Goal: Task Accomplishment & Management: Manage account settings

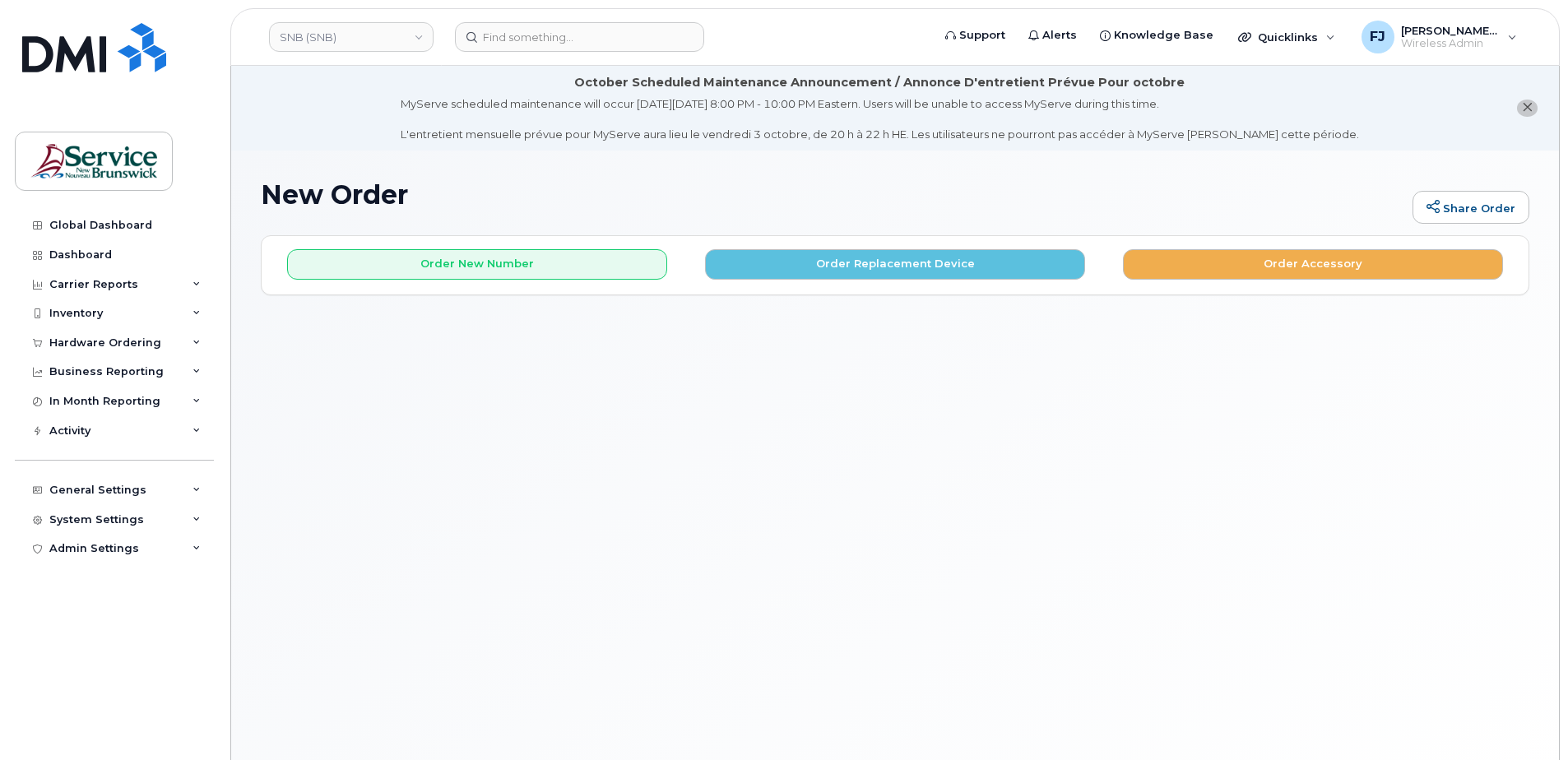
click at [707, 175] on div "New Order Share Order × Share This Order If you want to allow others to create …" at bounding box center [895, 475] width 1328 height 649
click at [878, 180] on h1 "New Order" at bounding box center [832, 195] width 1144 height 29
click at [1533, 105] on button "close notification" at bounding box center [1528, 108] width 21 height 17
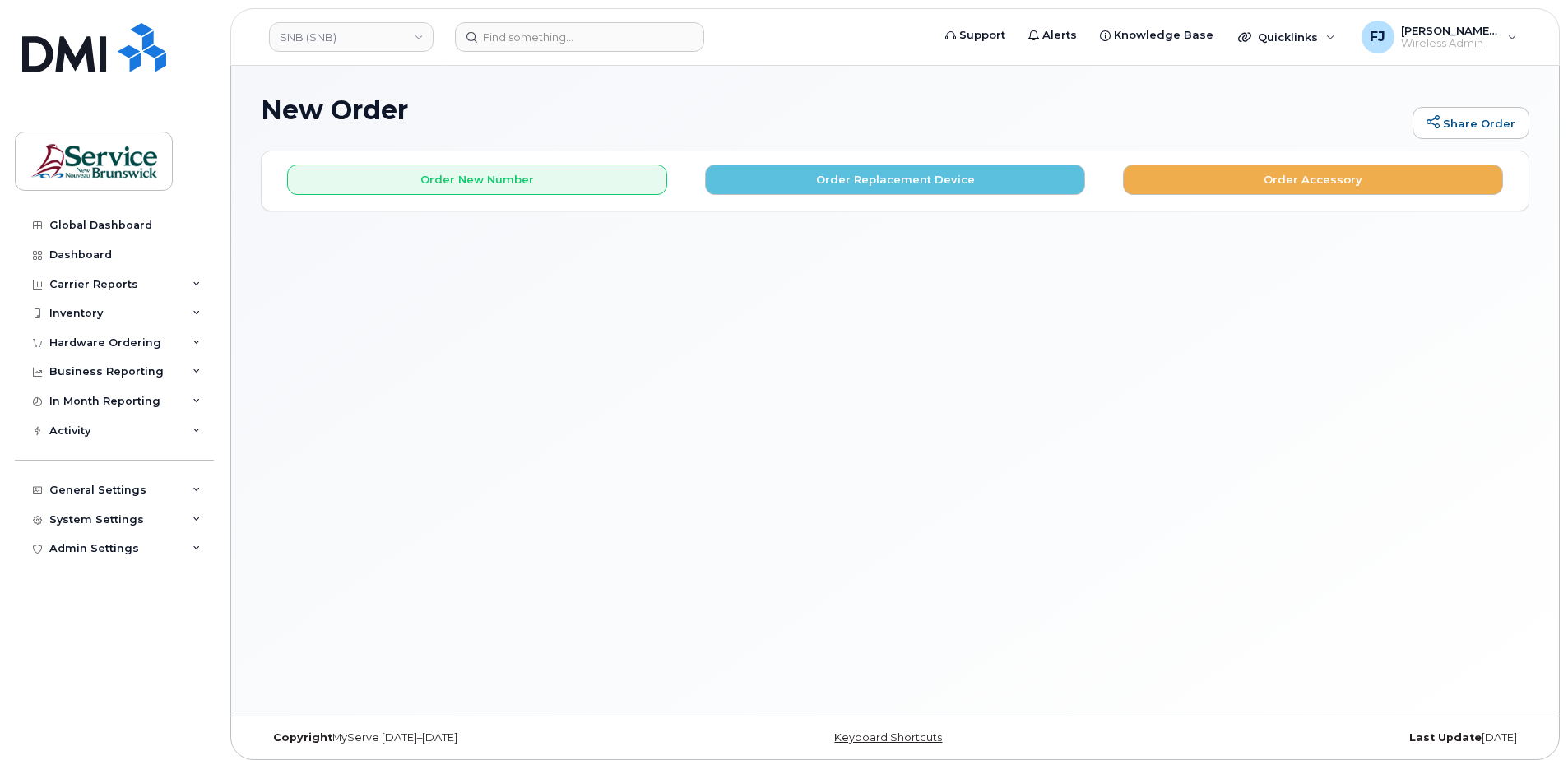
click at [634, 77] on div "New Order Share Order × Share This Order If you want to allow others to create …" at bounding box center [895, 390] width 1328 height 649
click at [360, 32] on link "SNB (SNB)" at bounding box center [351, 36] width 165 height 30
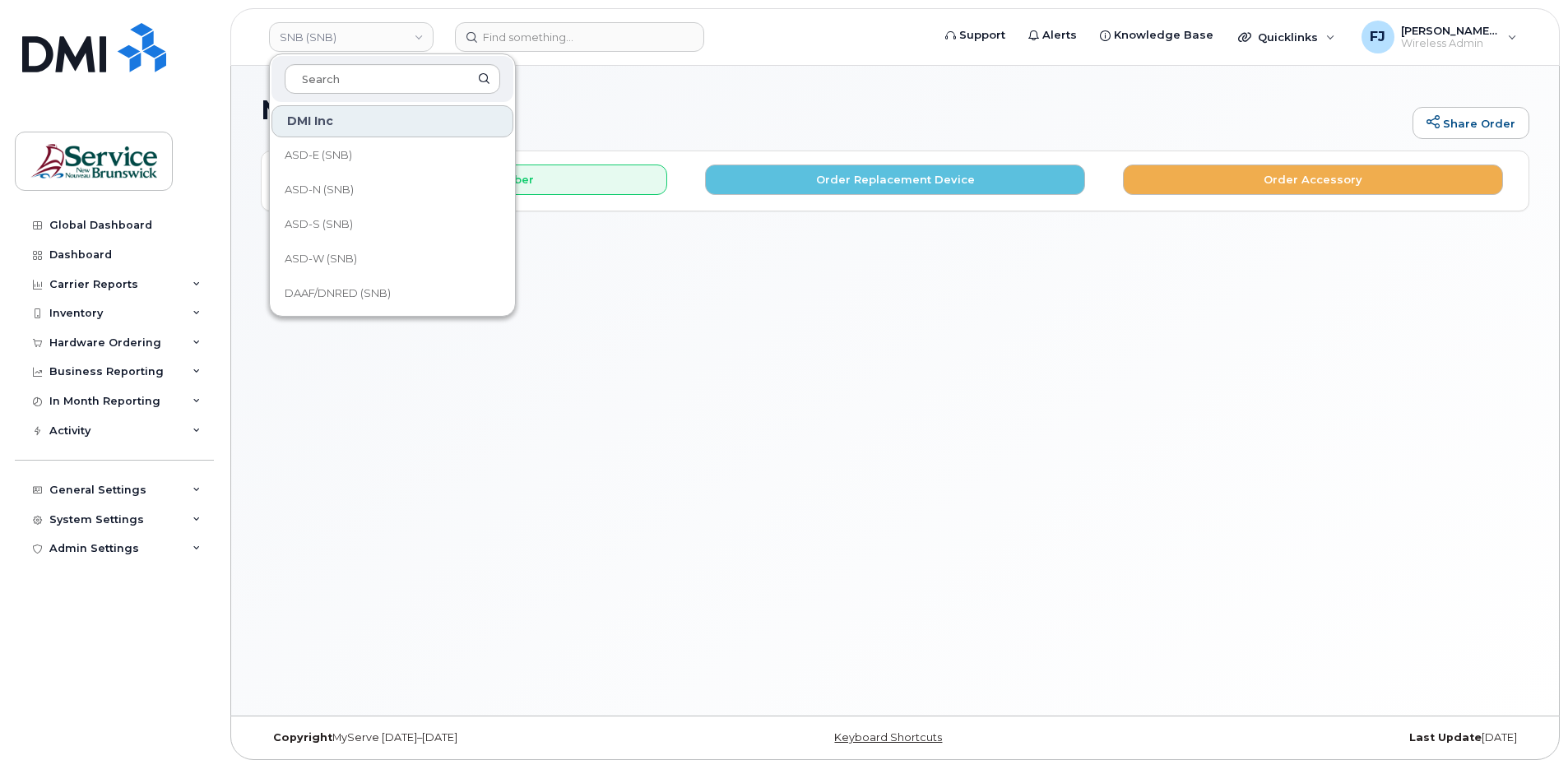
click at [297, 397] on div "New Order Share Order × Share This Order If you want to allow others to create …" at bounding box center [895, 390] width 1328 height 649
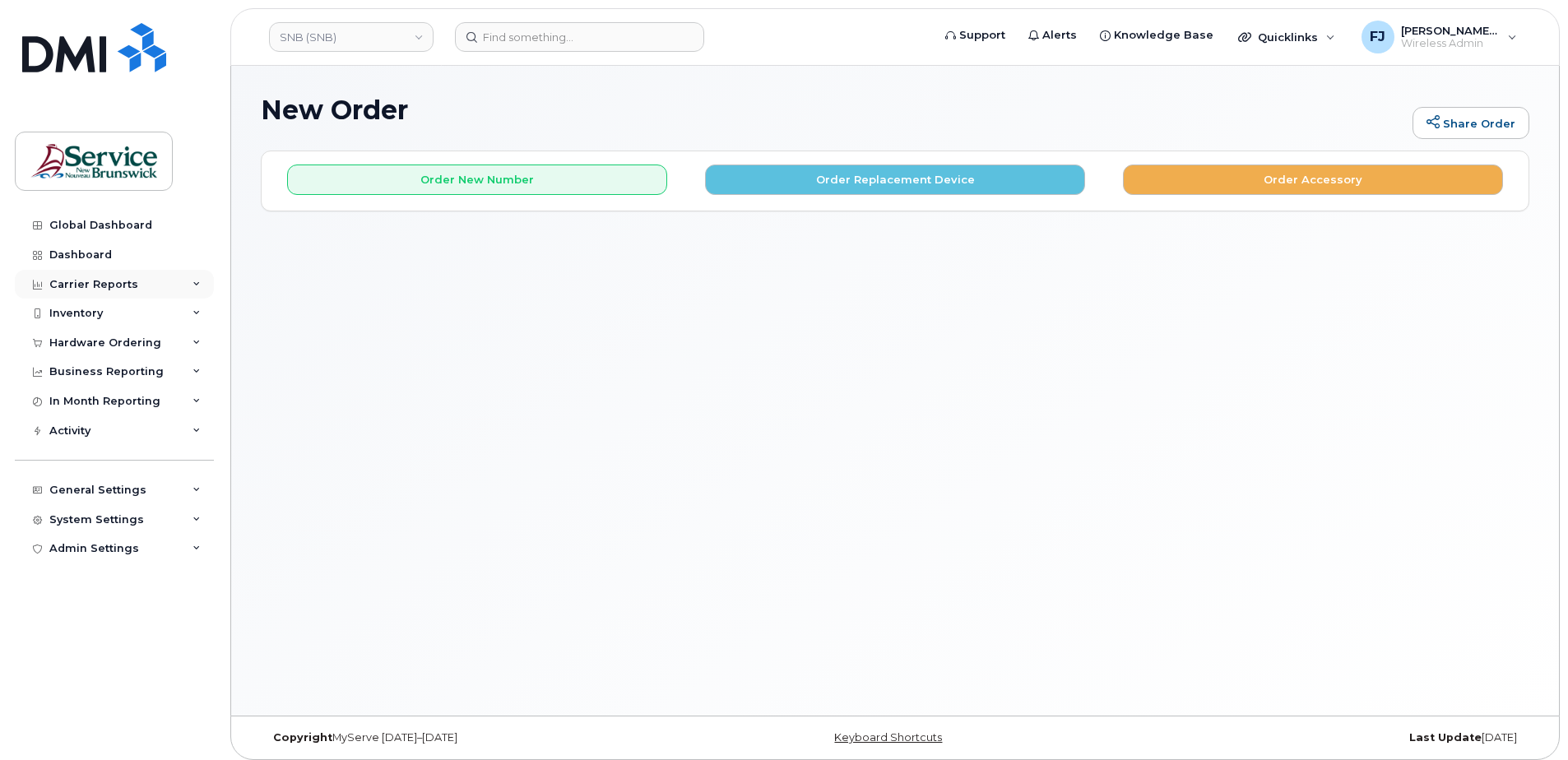
click at [192, 283] on div "Carrier Reports" at bounding box center [114, 284] width 199 height 30
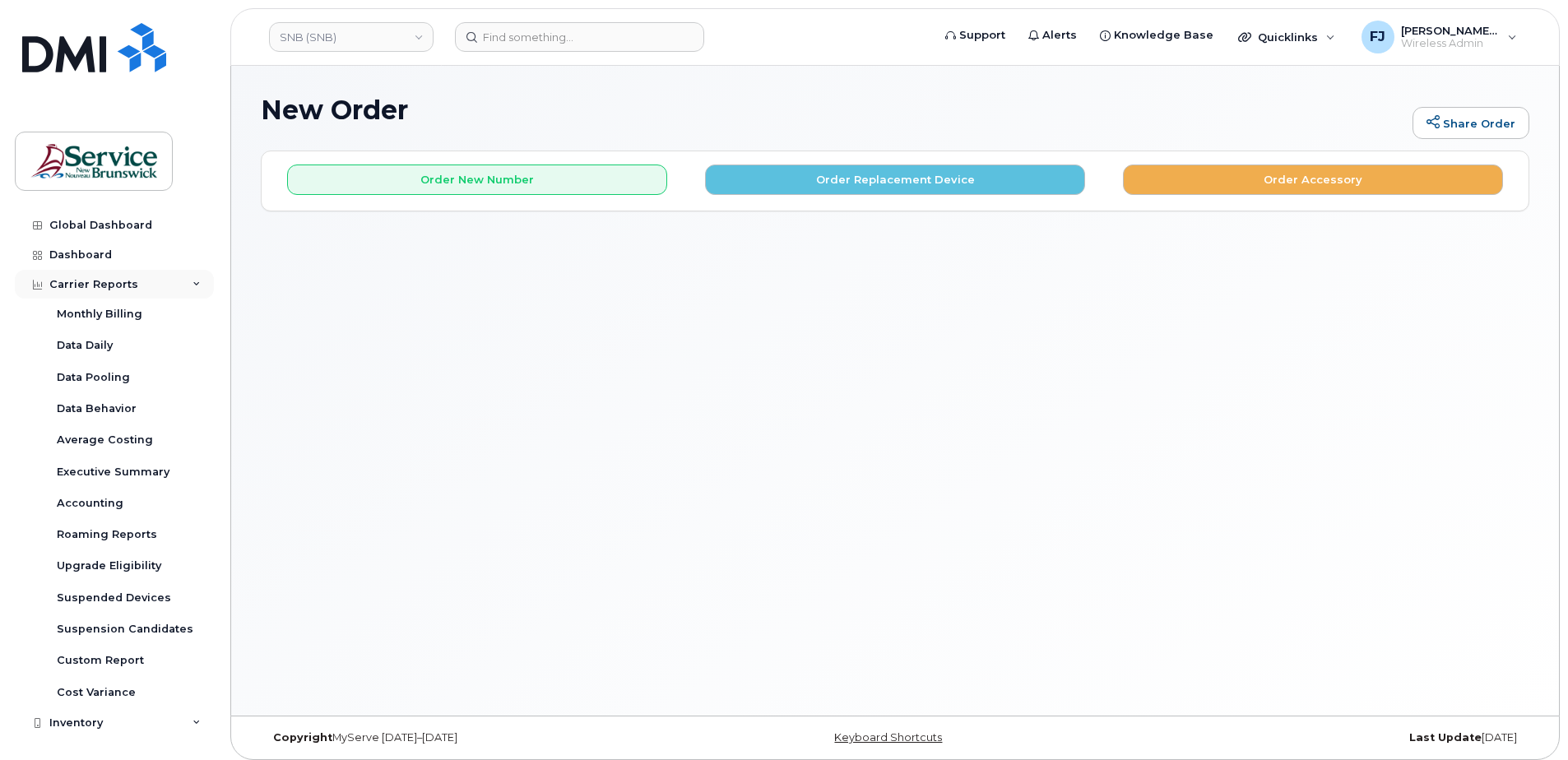
click at [178, 282] on div "Carrier Reports" at bounding box center [114, 284] width 199 height 30
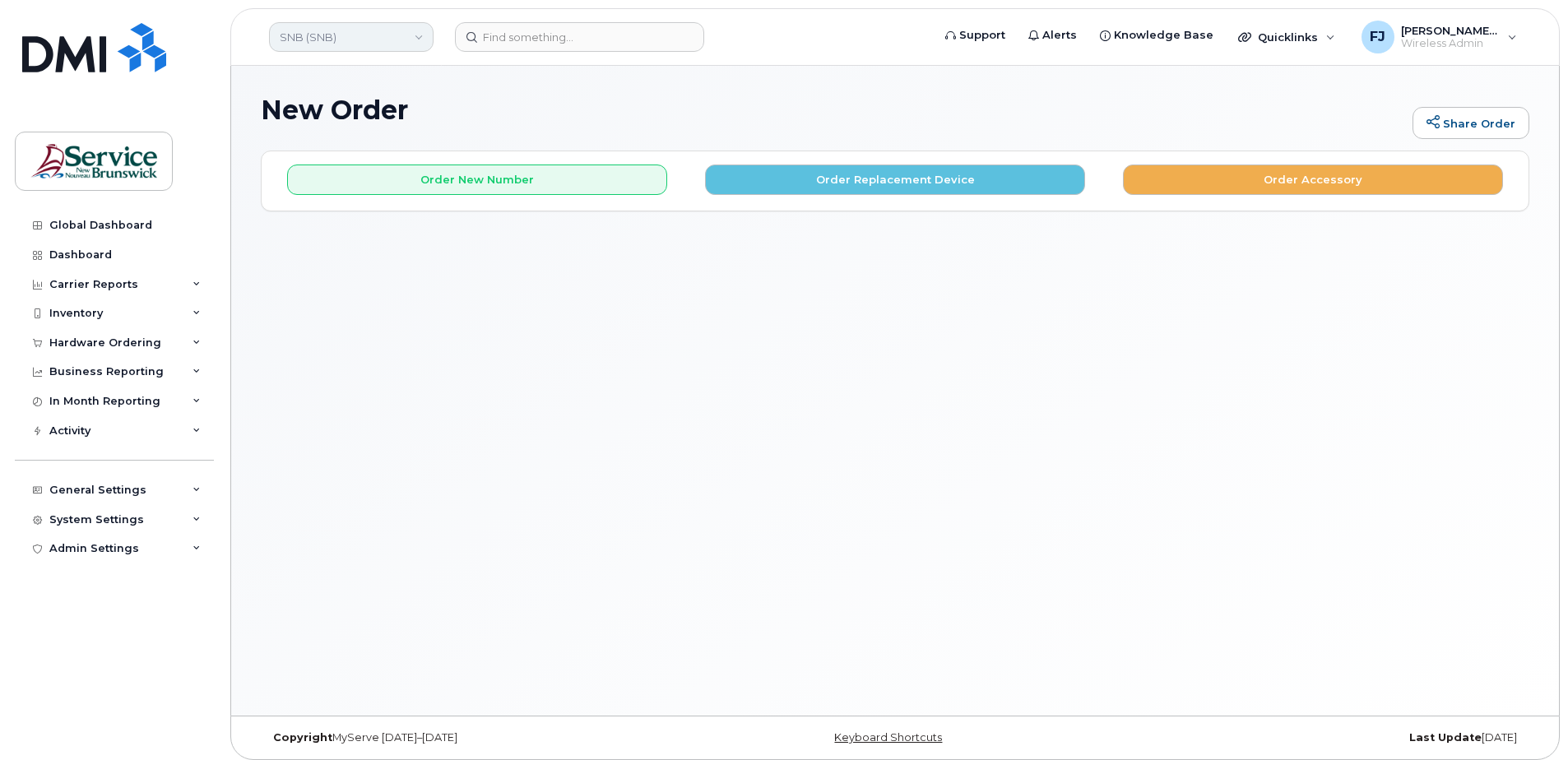
click at [380, 35] on link "SNB (SNB)" at bounding box center [351, 36] width 165 height 30
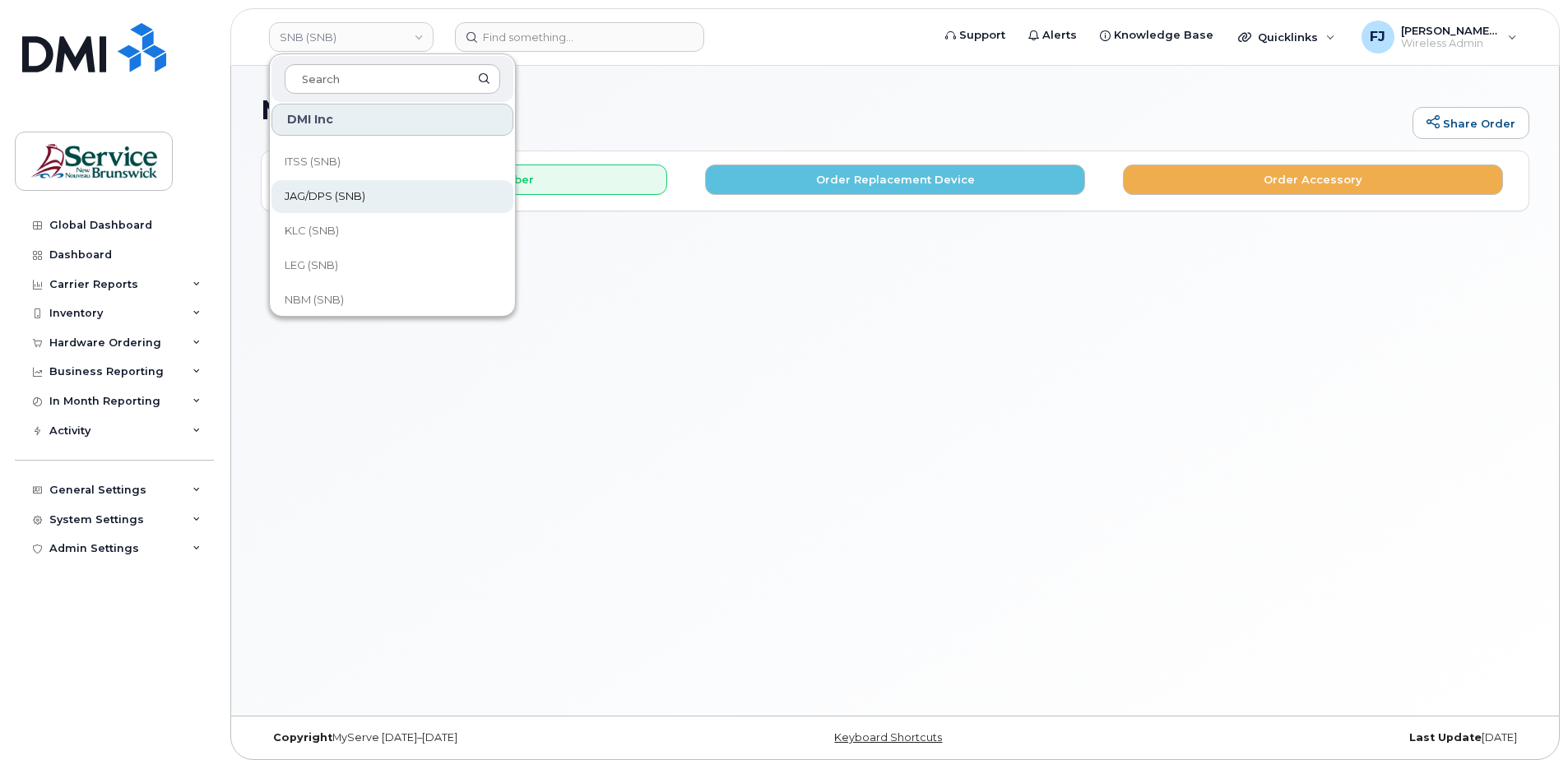
scroll to position [494, 0]
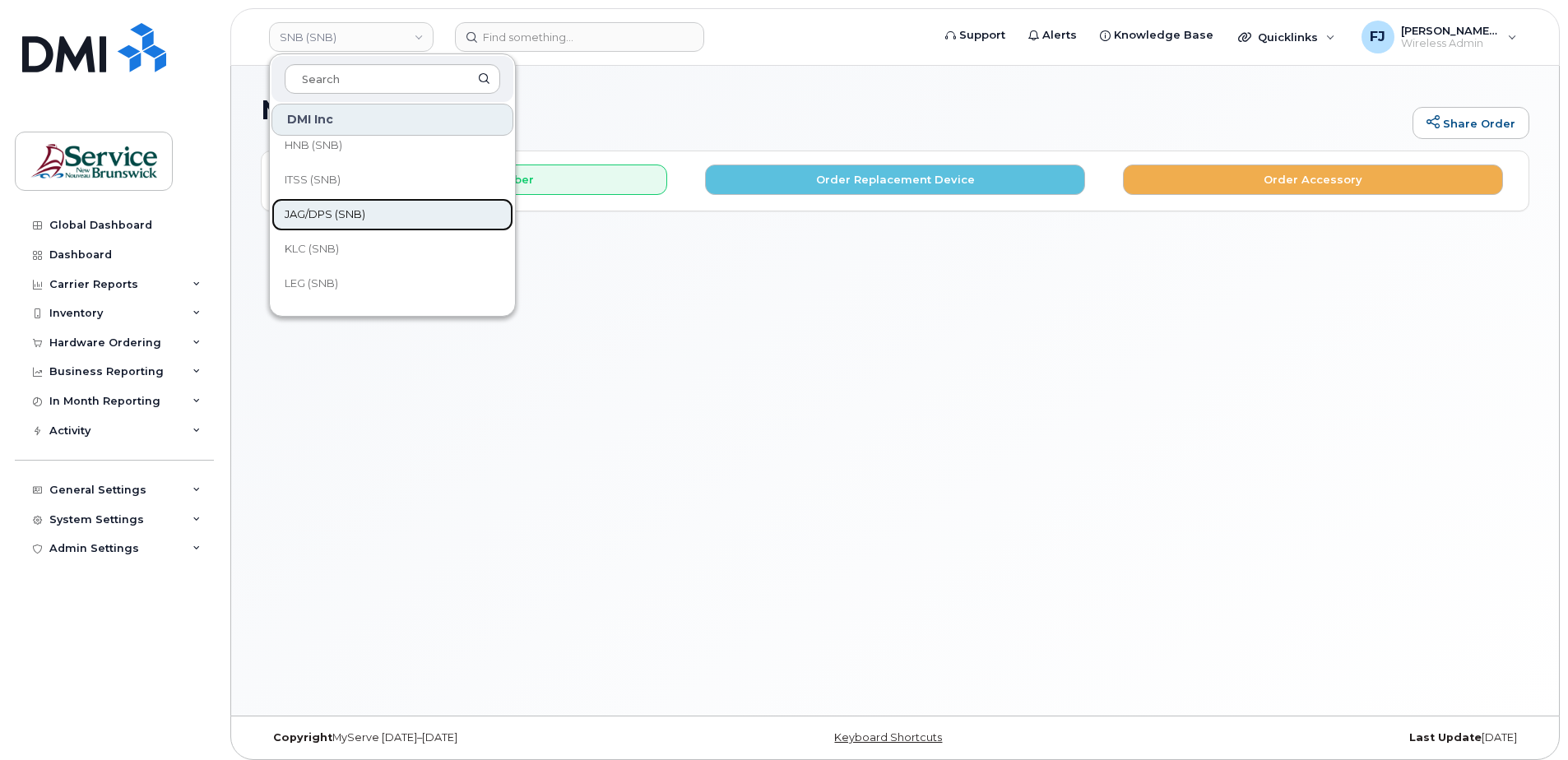
click at [328, 207] on span "JAG/DPS (SNB)" at bounding box center [324, 215] width 81 height 16
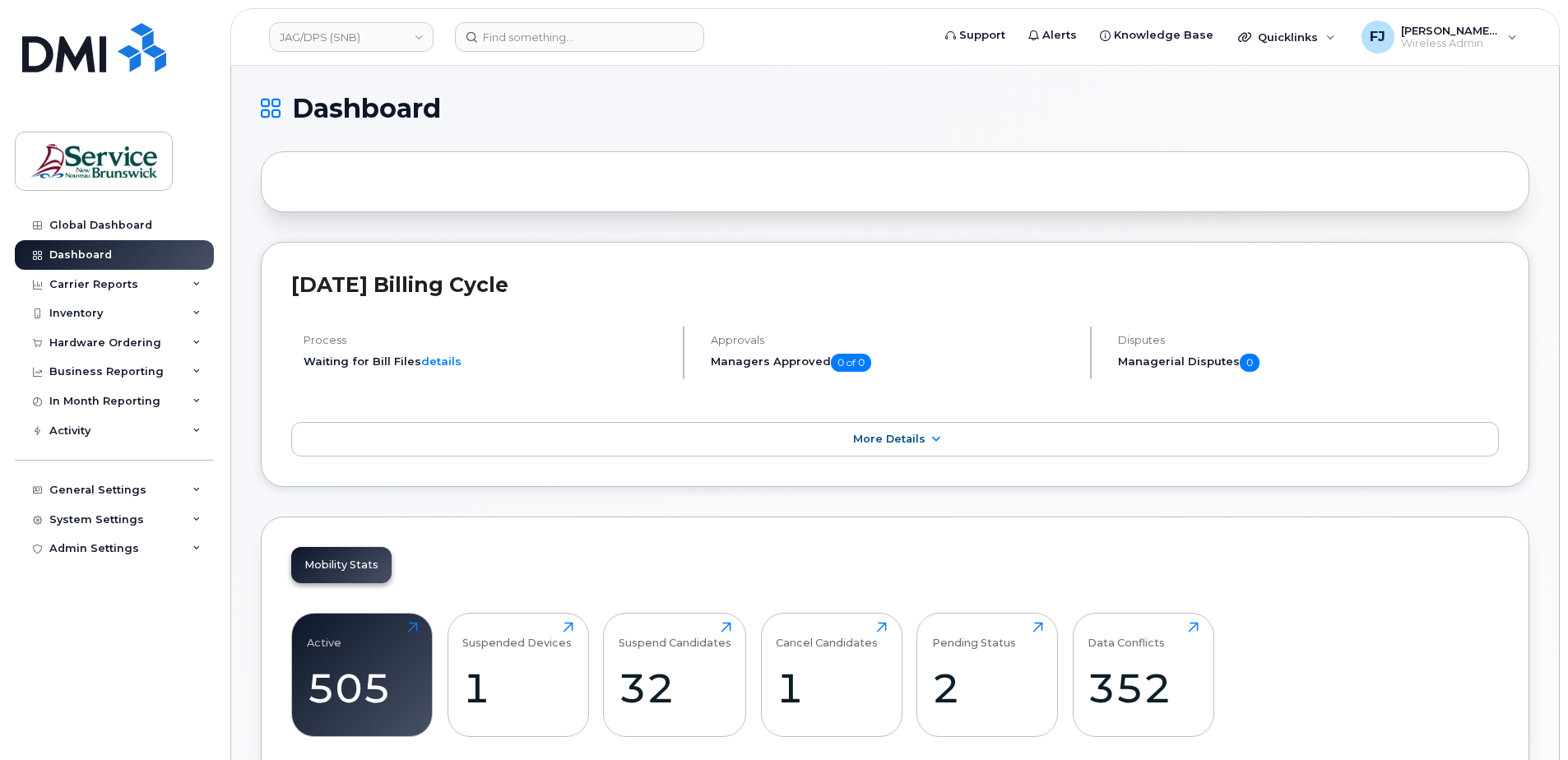
drag, startPoint x: 1445, startPoint y: 497, endPoint x: 1453, endPoint y: 486, distance: 13.6
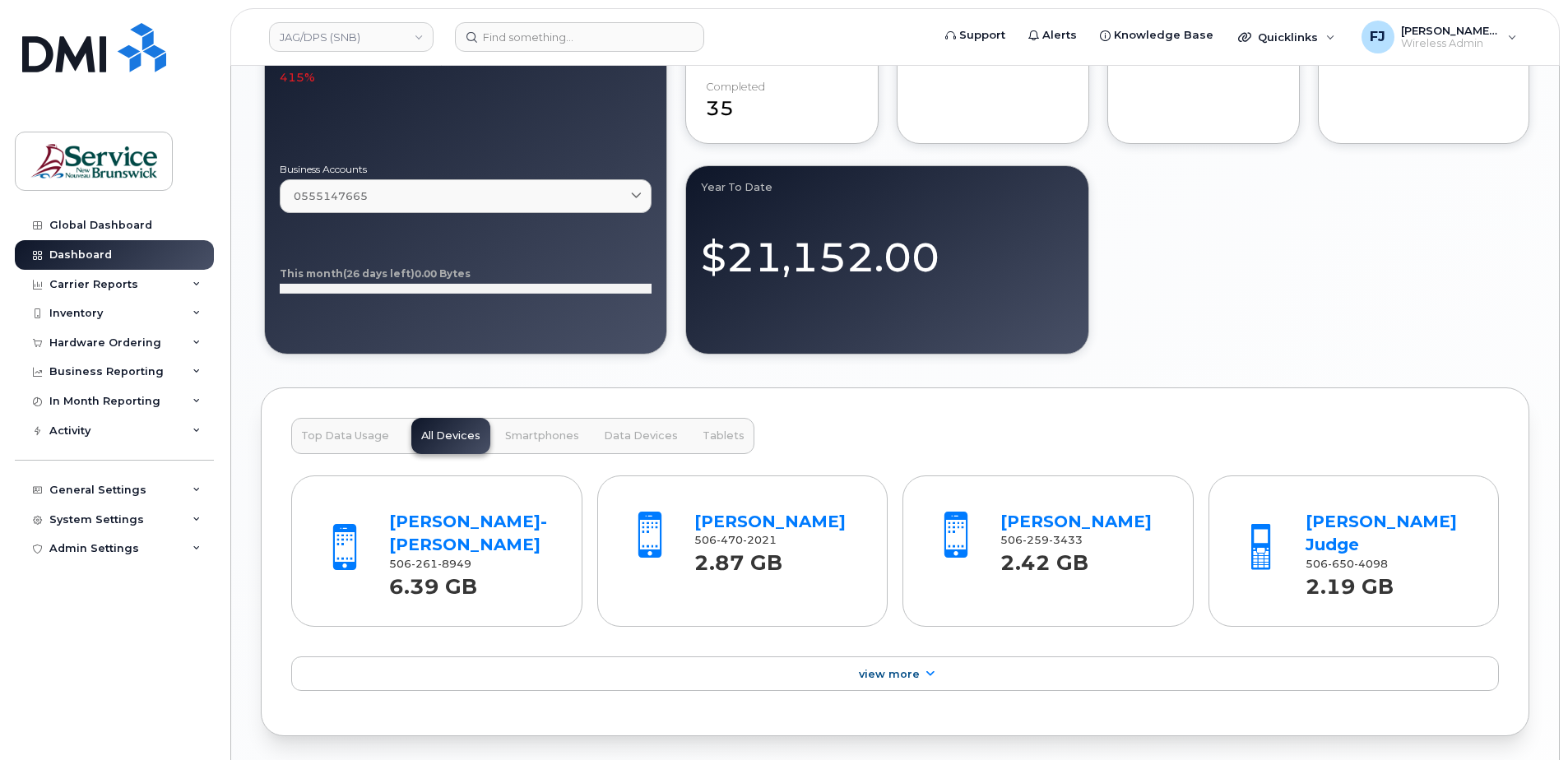
scroll to position [1398, 0]
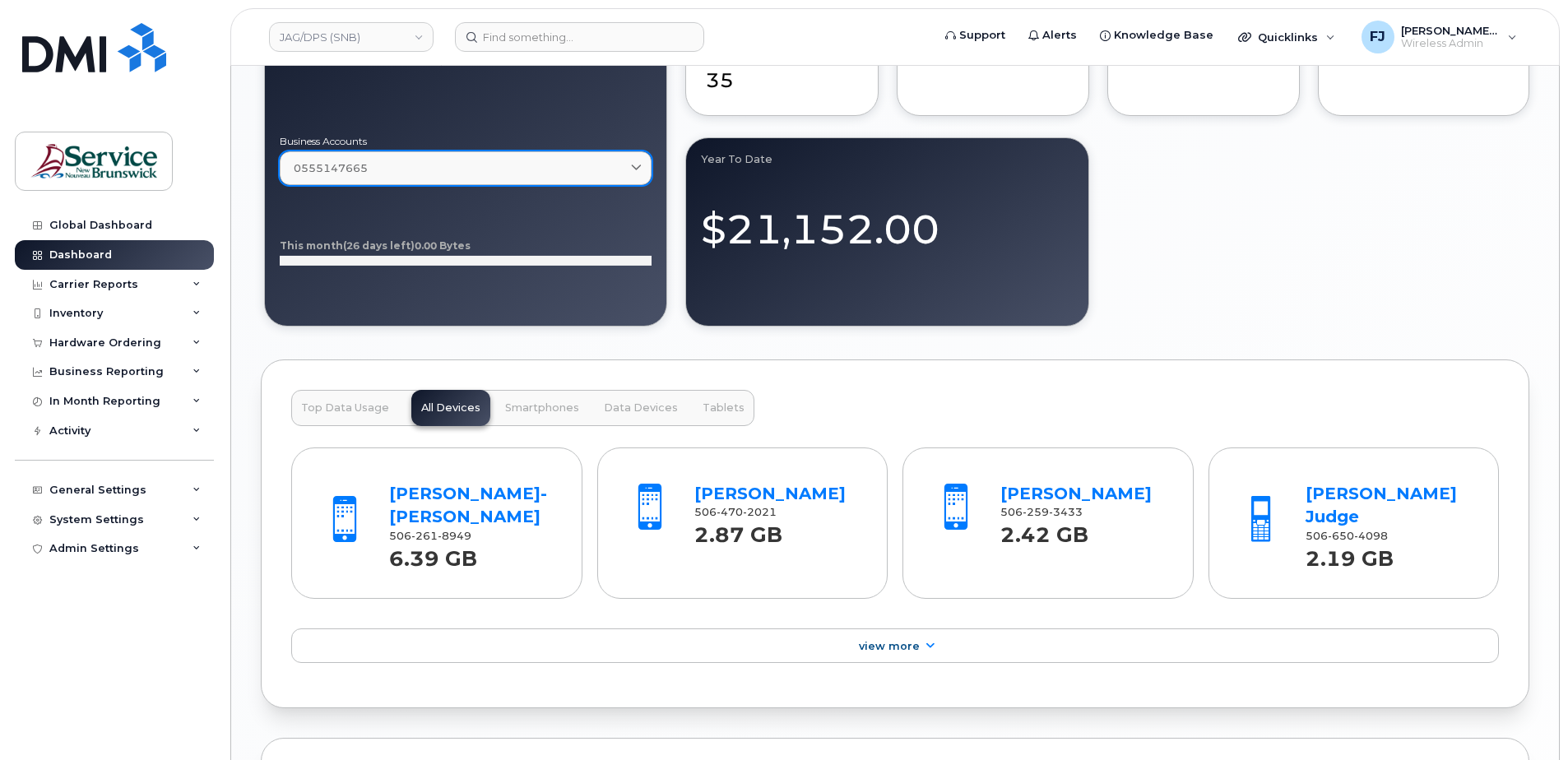
click at [376, 169] on div "0555147665" at bounding box center [465, 168] width 344 height 15
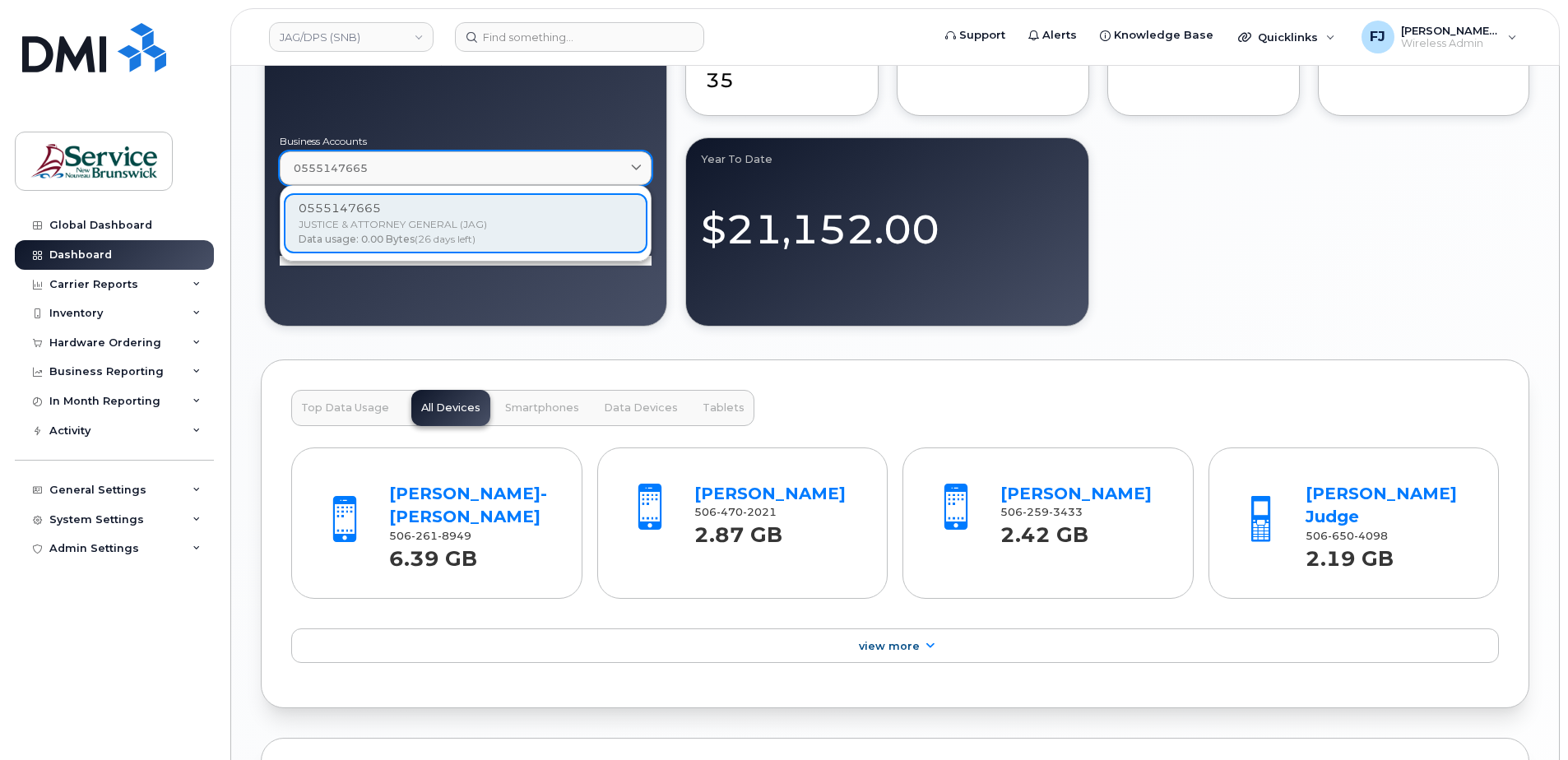
click at [377, 161] on div "0555147665" at bounding box center [465, 168] width 344 height 15
click at [820, 350] on div "August 2025 Billing Cycle Process Waiting for Bill Files details Approvals Mana…" at bounding box center [895, 33] width 1269 height 2562
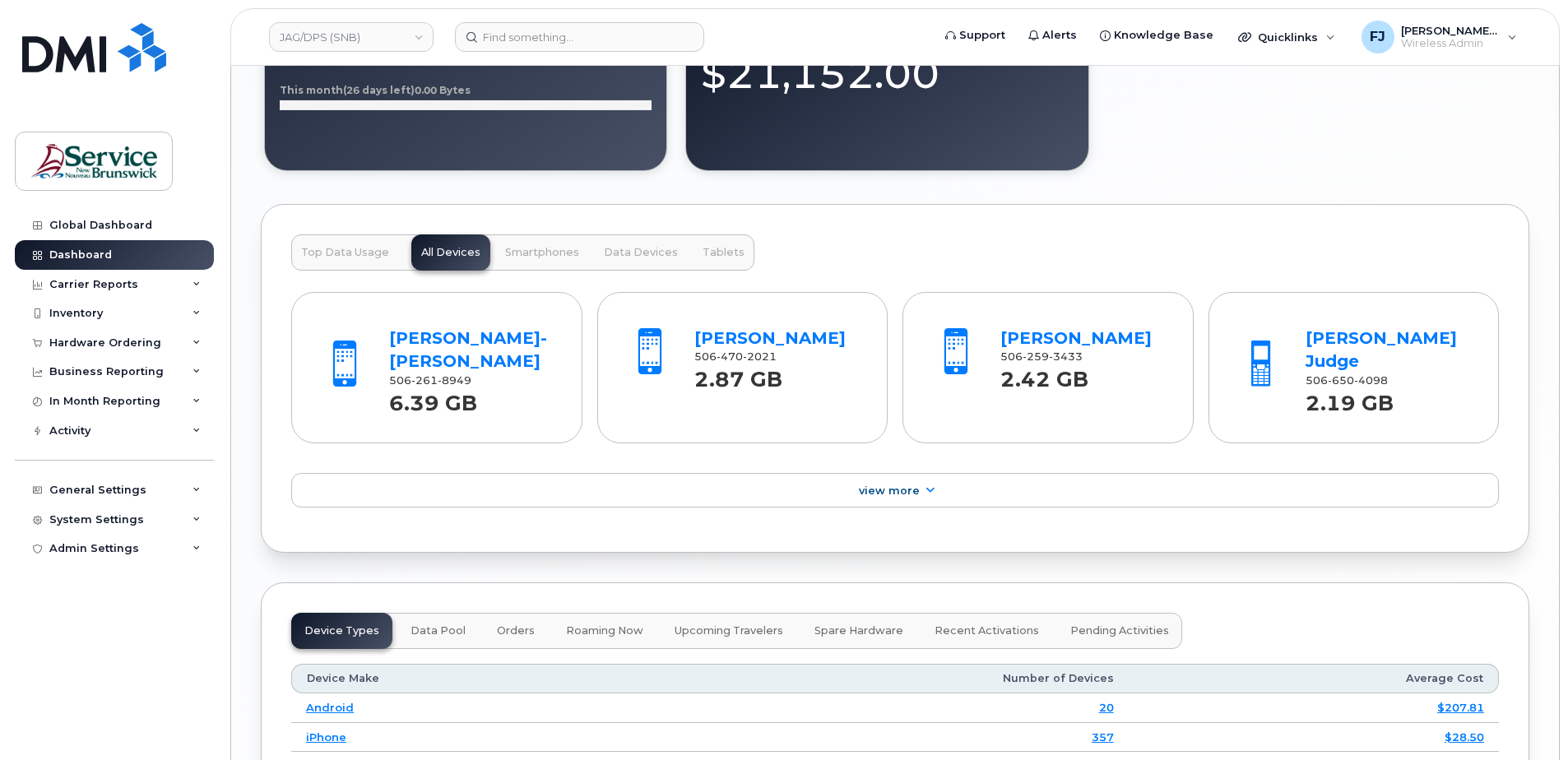
scroll to position [1563, 0]
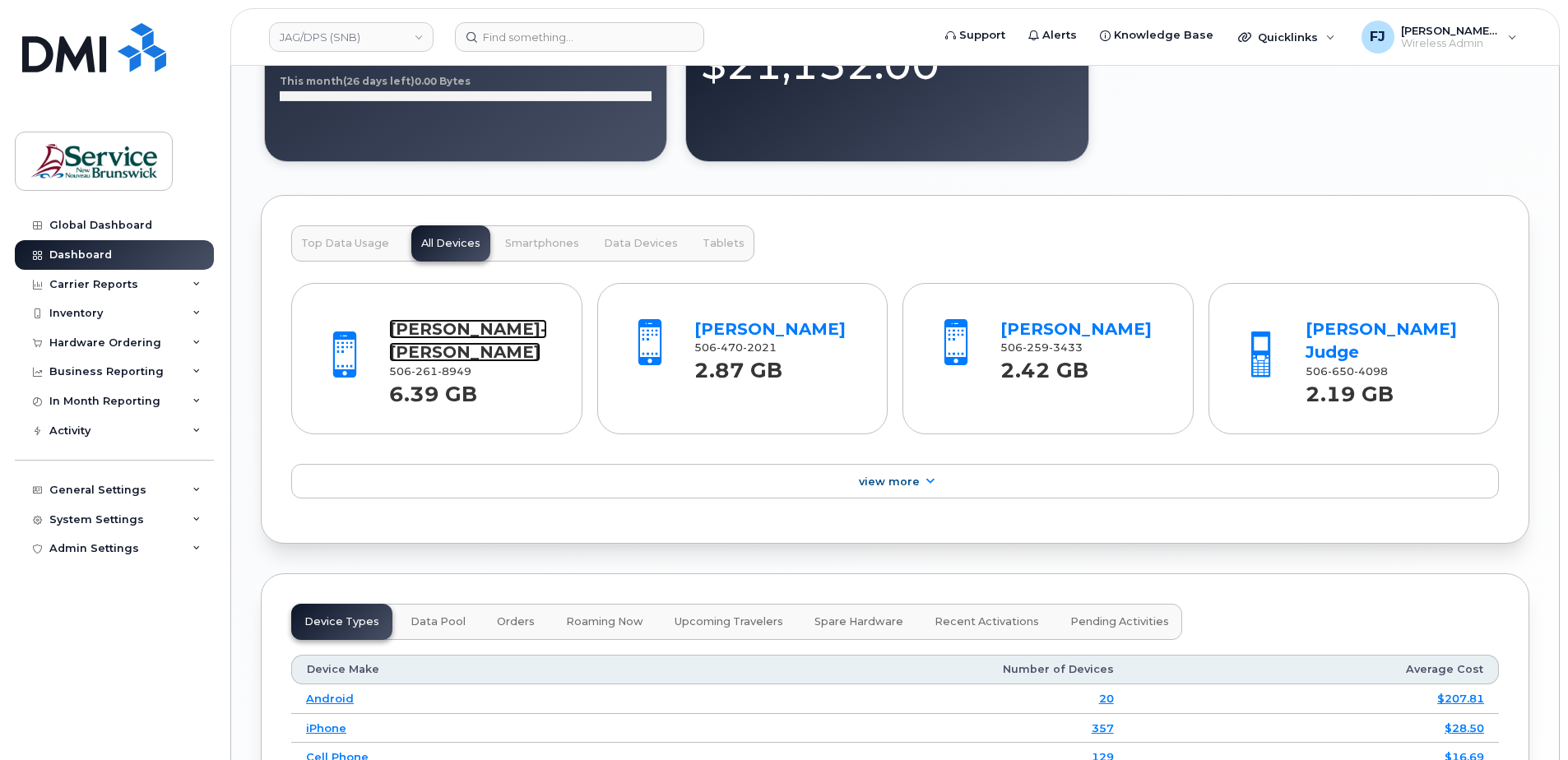
click at [433, 350] on link "Rause- Lynn Mcdonald" at bounding box center [468, 341] width 158 height 44
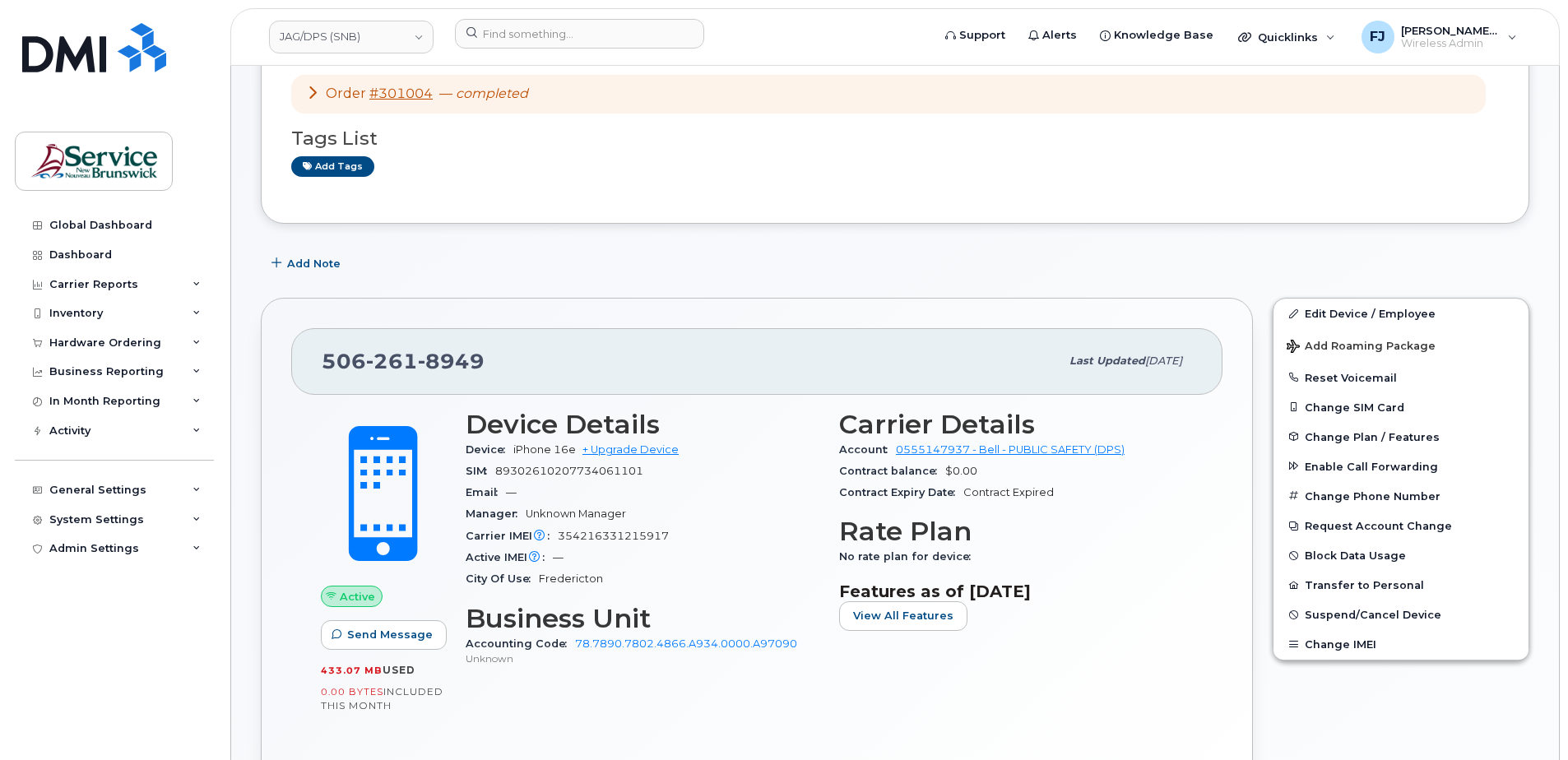
scroll to position [165, 0]
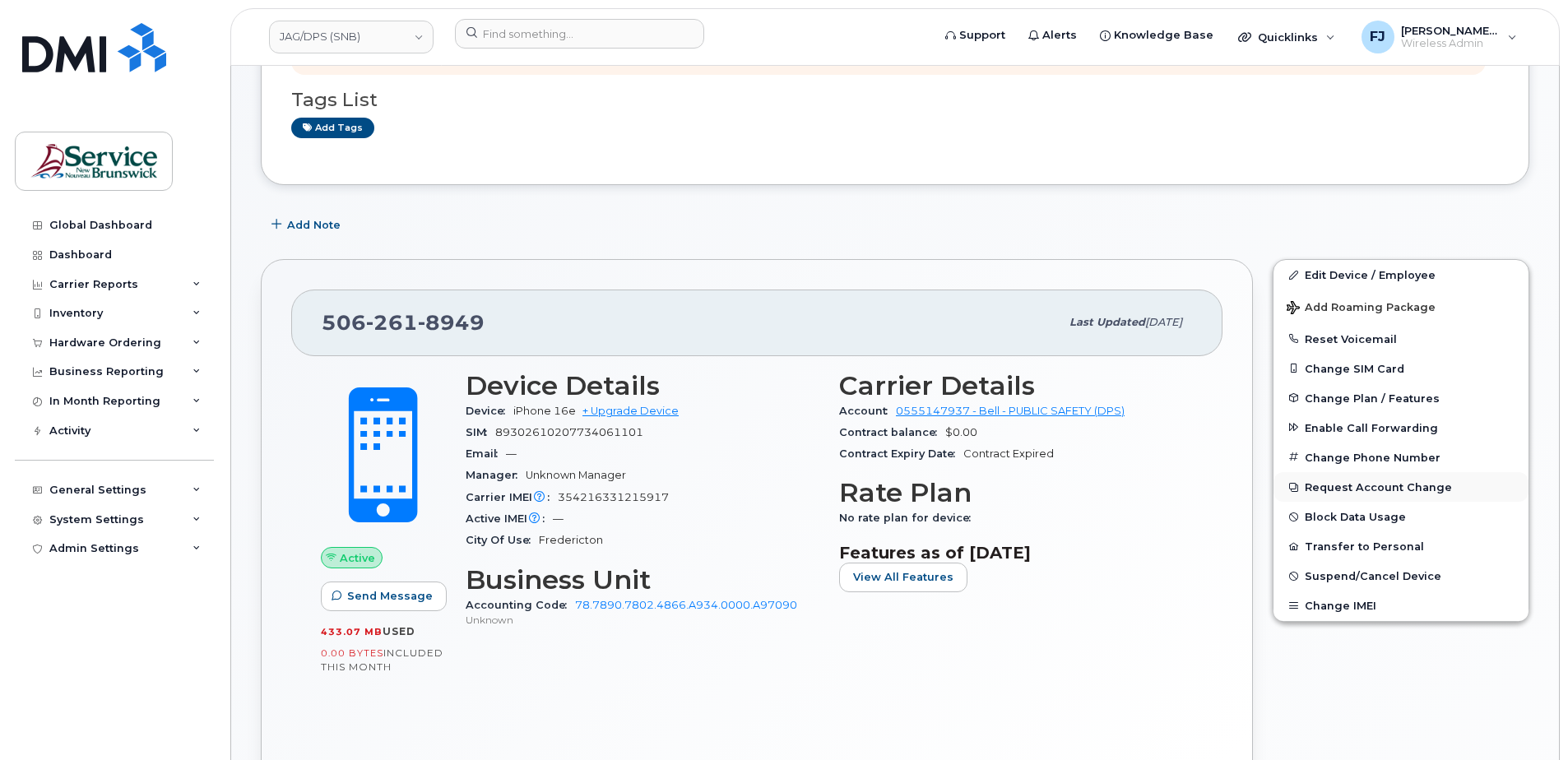
click at [1381, 483] on button "Request Account Change" at bounding box center [1400, 486] width 255 height 30
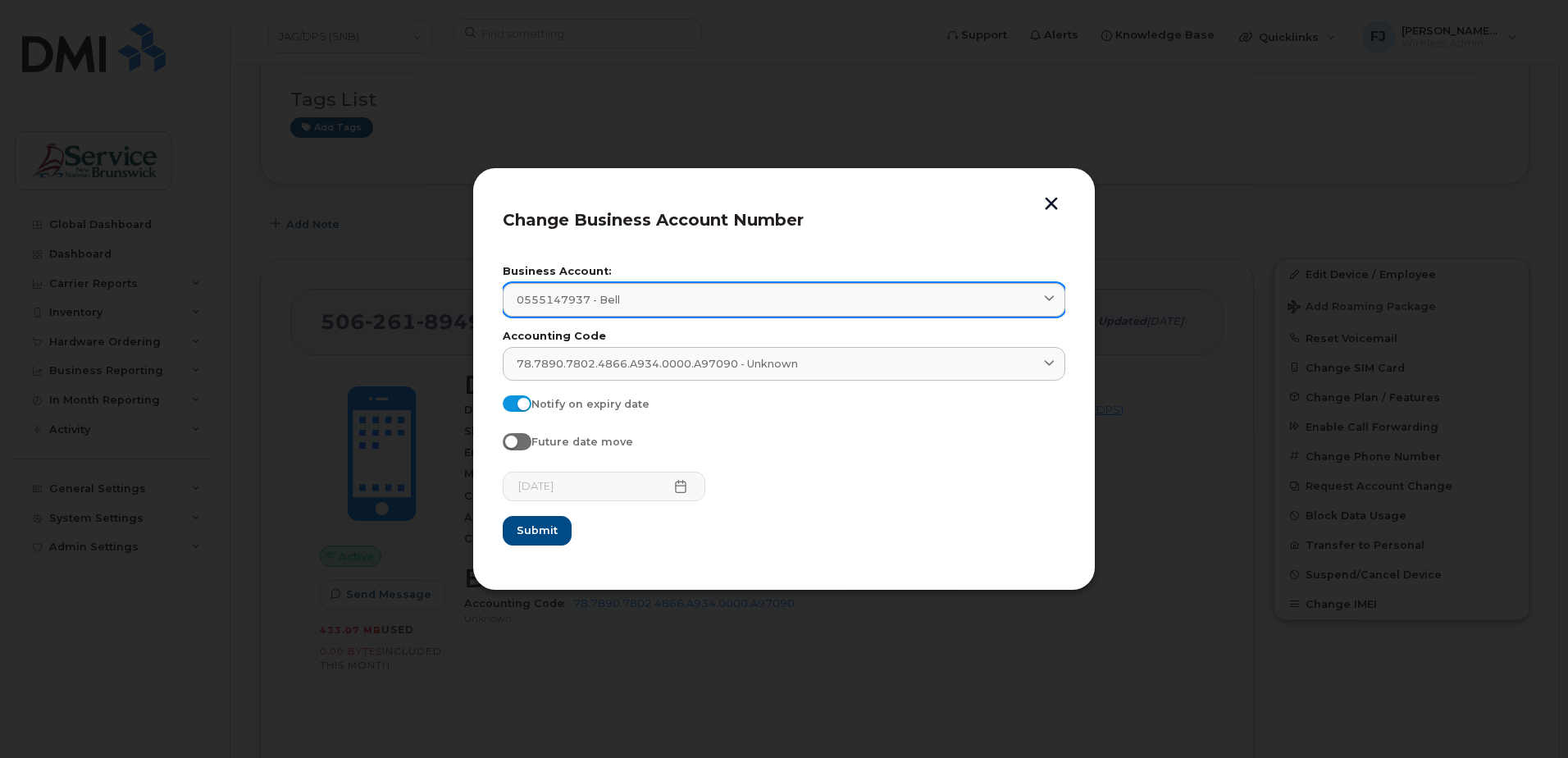
click at [684, 297] on div "0555147937 - Bell" at bounding box center [784, 300] width 534 height 15
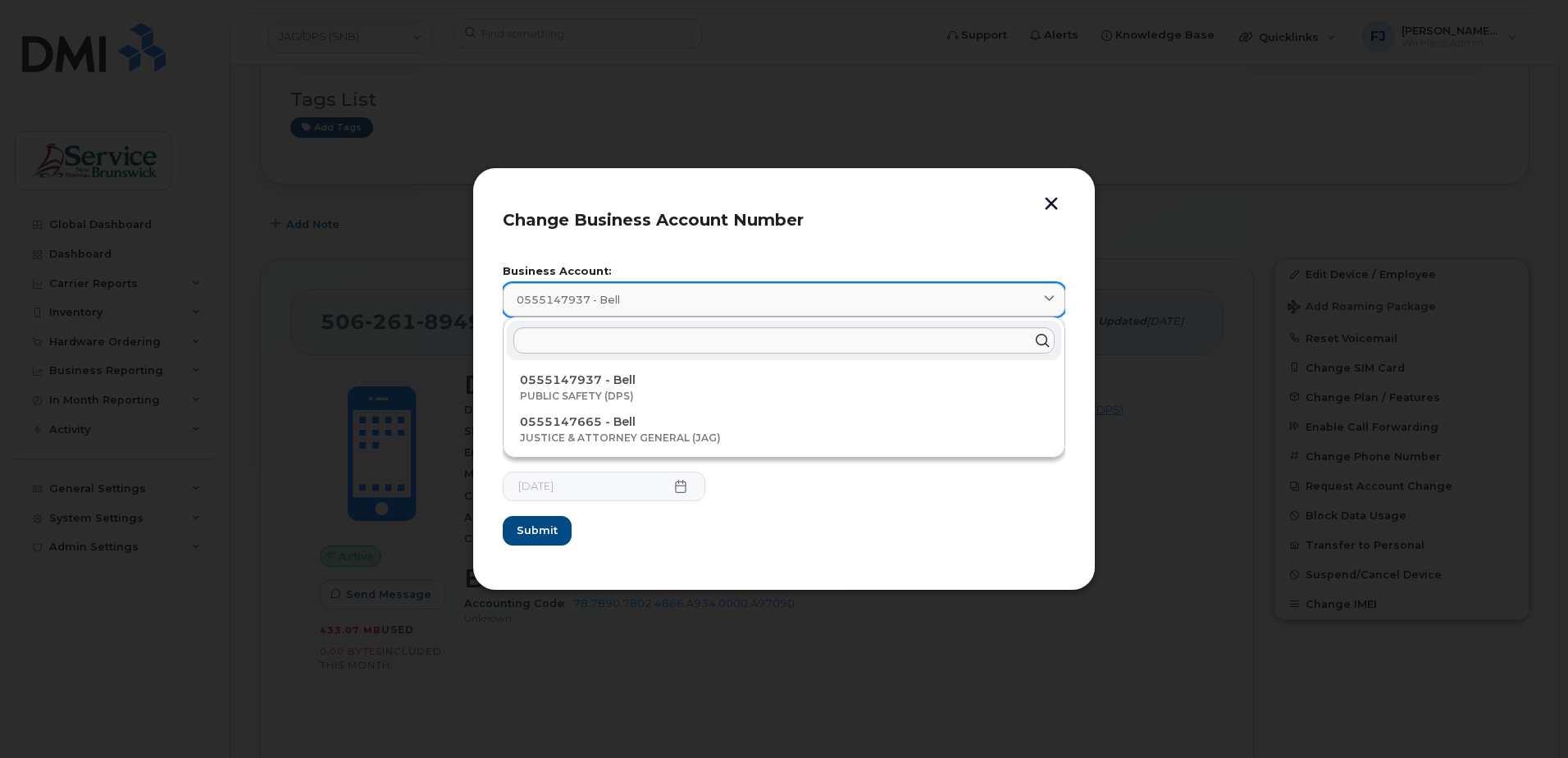
click at [684, 297] on div "0555147937 - Bell" at bounding box center [784, 300] width 534 height 15
click at [755, 247] on header "Change Business Account Number" at bounding box center [784, 224] width 563 height 54
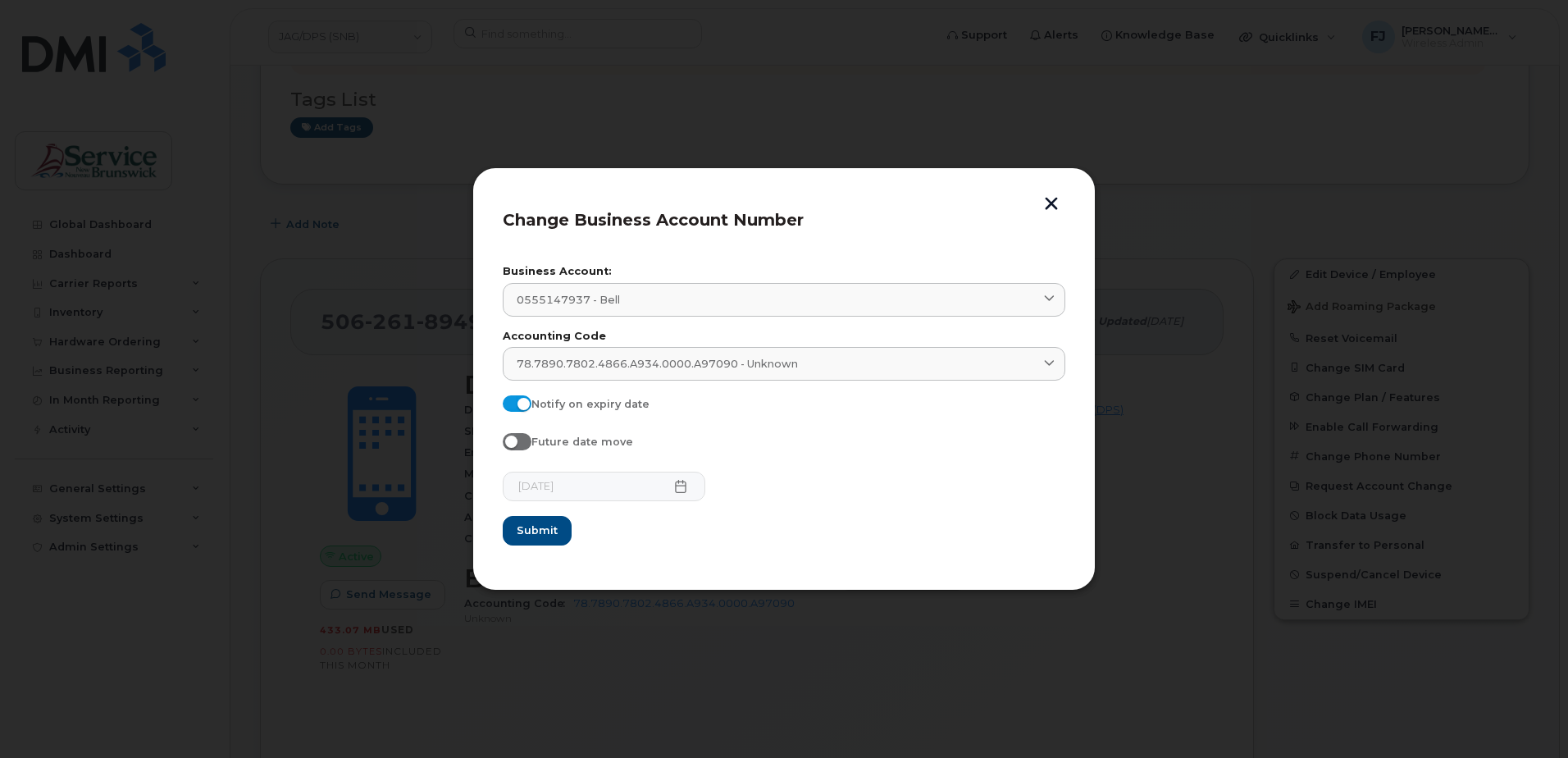
drag, startPoint x: 1406, startPoint y: 415, endPoint x: 1417, endPoint y: 423, distance: 13.6
click at [1406, 415] on div at bounding box center [784, 379] width 1568 height 758
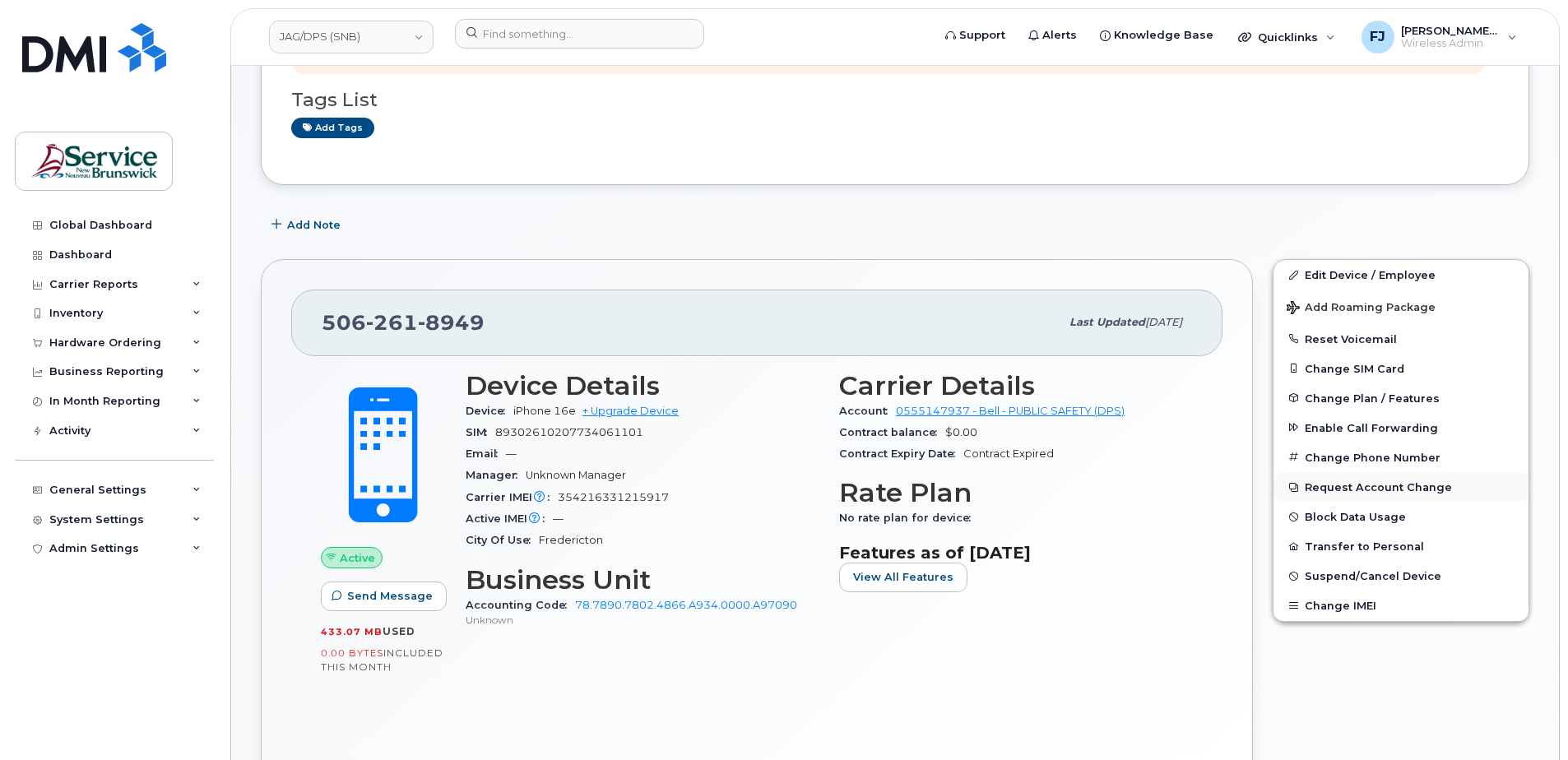
click at [1367, 483] on button "Request Account Change" at bounding box center [1400, 486] width 255 height 30
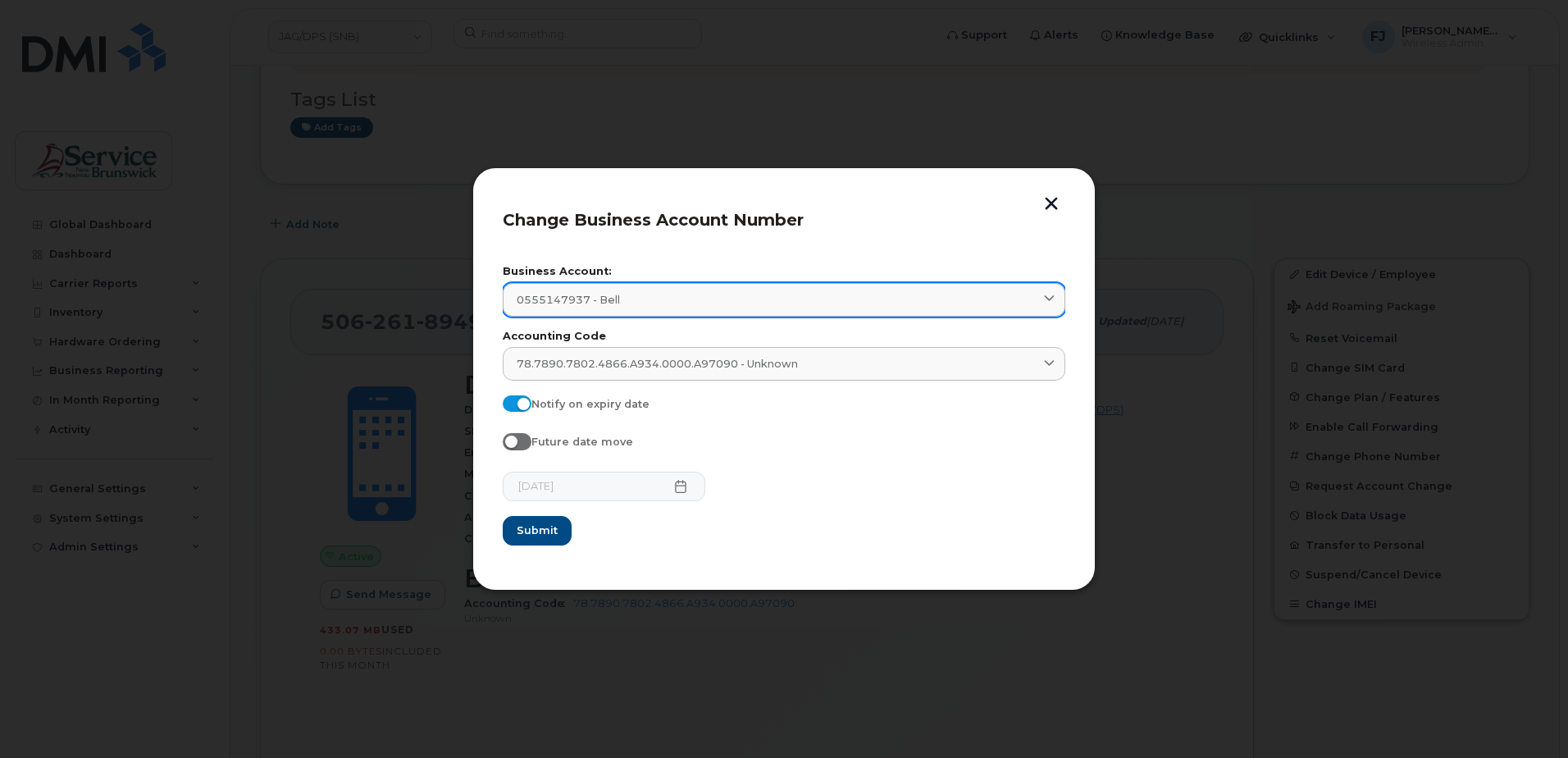
click at [1030, 292] on div "0555147937 - Bell" at bounding box center [784, 300] width 534 height 15
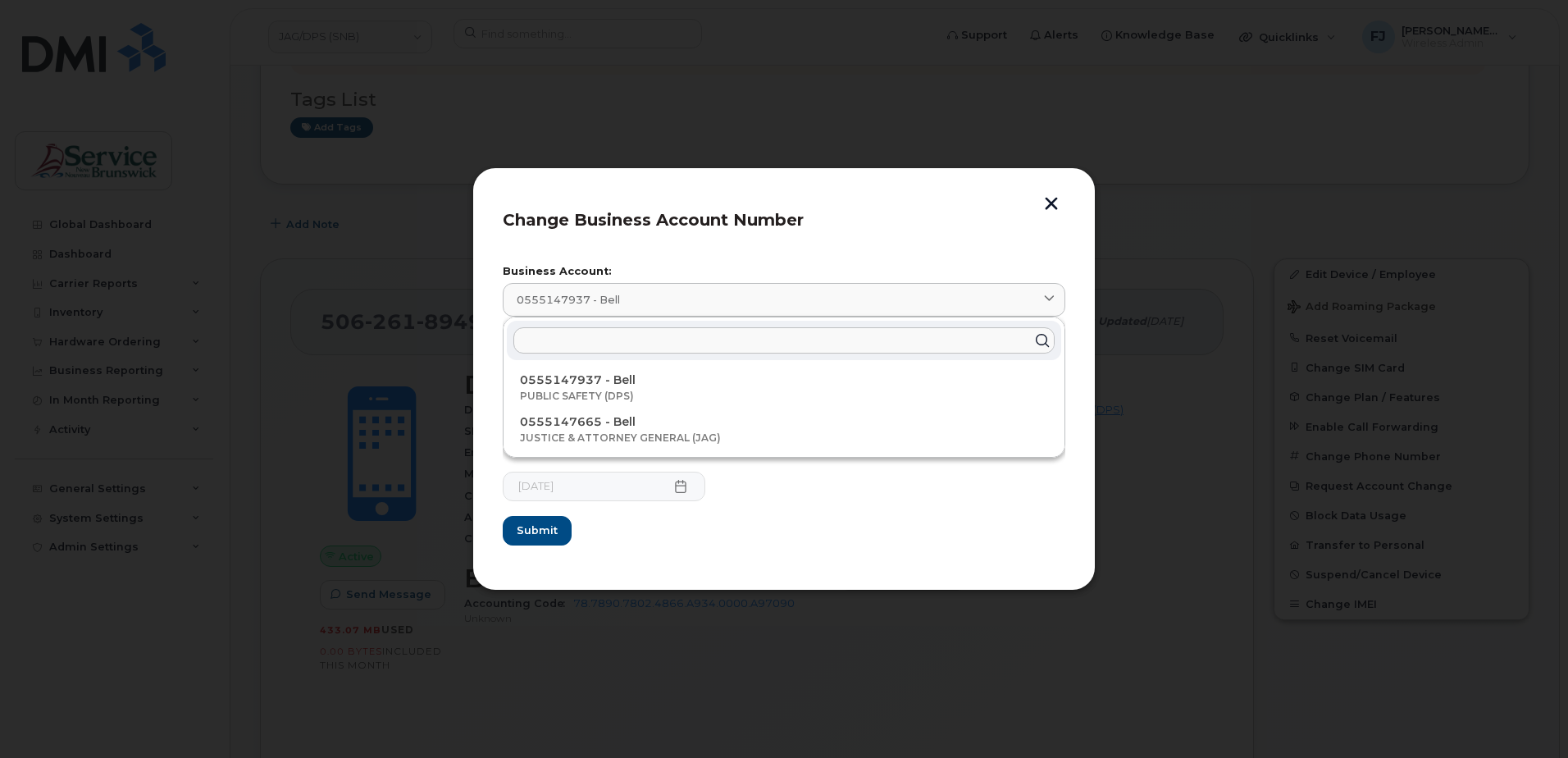
click at [599, 327] on input "text" at bounding box center [784, 340] width 541 height 27
click at [598, 332] on input "text" at bounding box center [784, 340] width 541 height 27
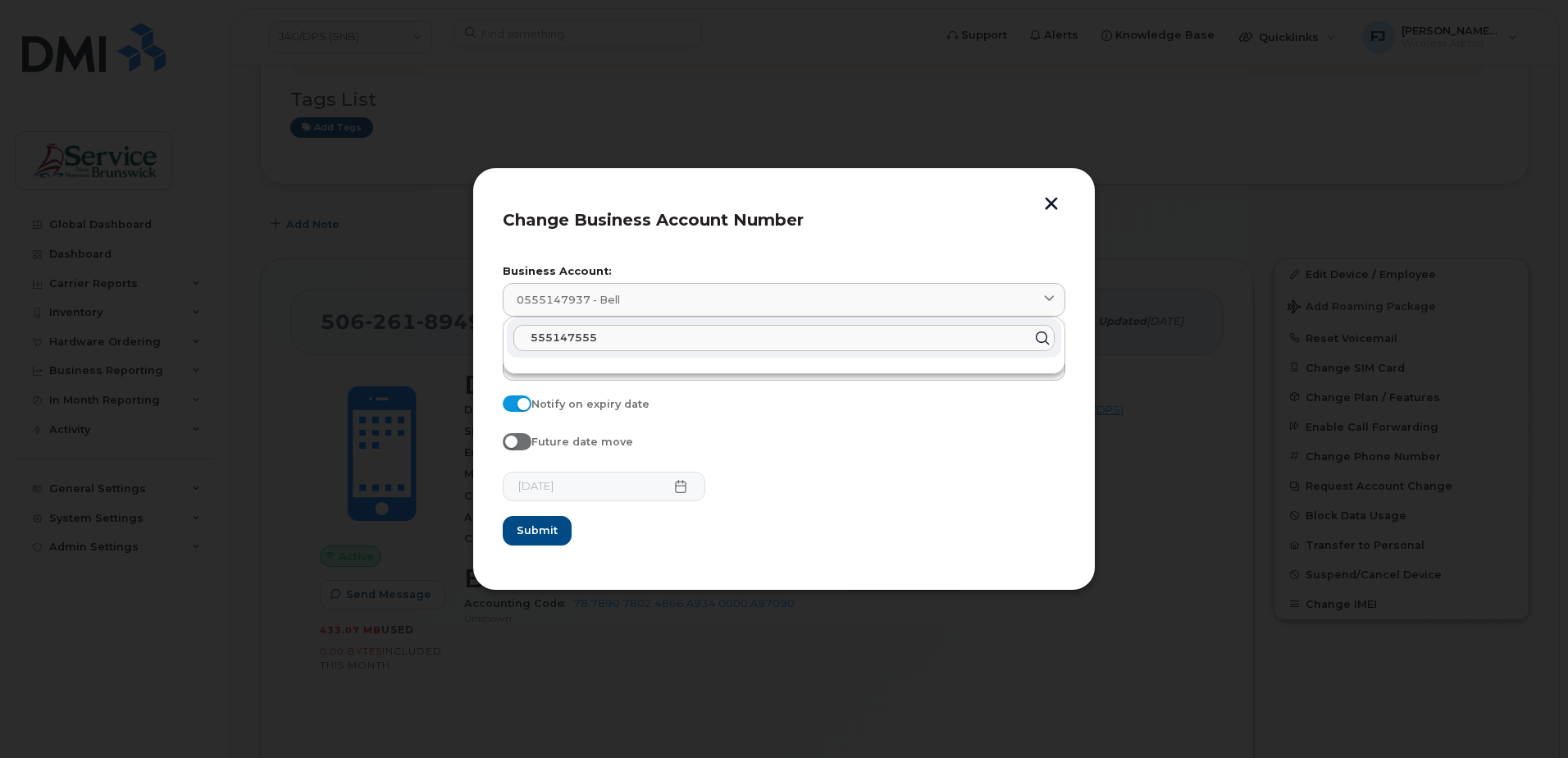
click at [530, 333] on input "555147555" at bounding box center [784, 339] width 541 height 27
click at [929, 394] on form "Business Account: 0555147937 - Bell 0555147555 Accounting Code 78.7890.7802.486…" at bounding box center [784, 405] width 563 height 278
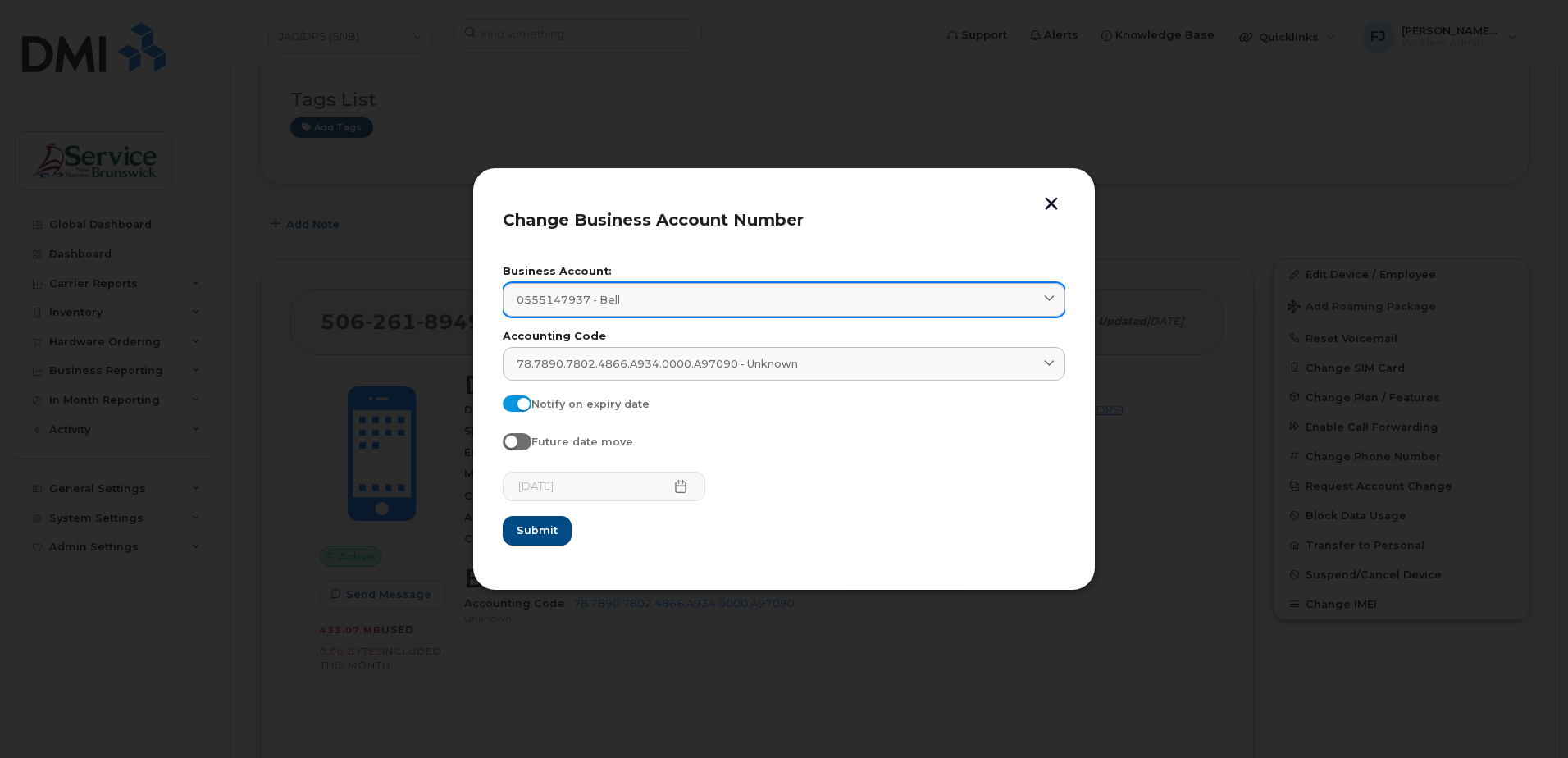
click at [575, 290] on link "0555147937 - Bell" at bounding box center [784, 300] width 563 height 33
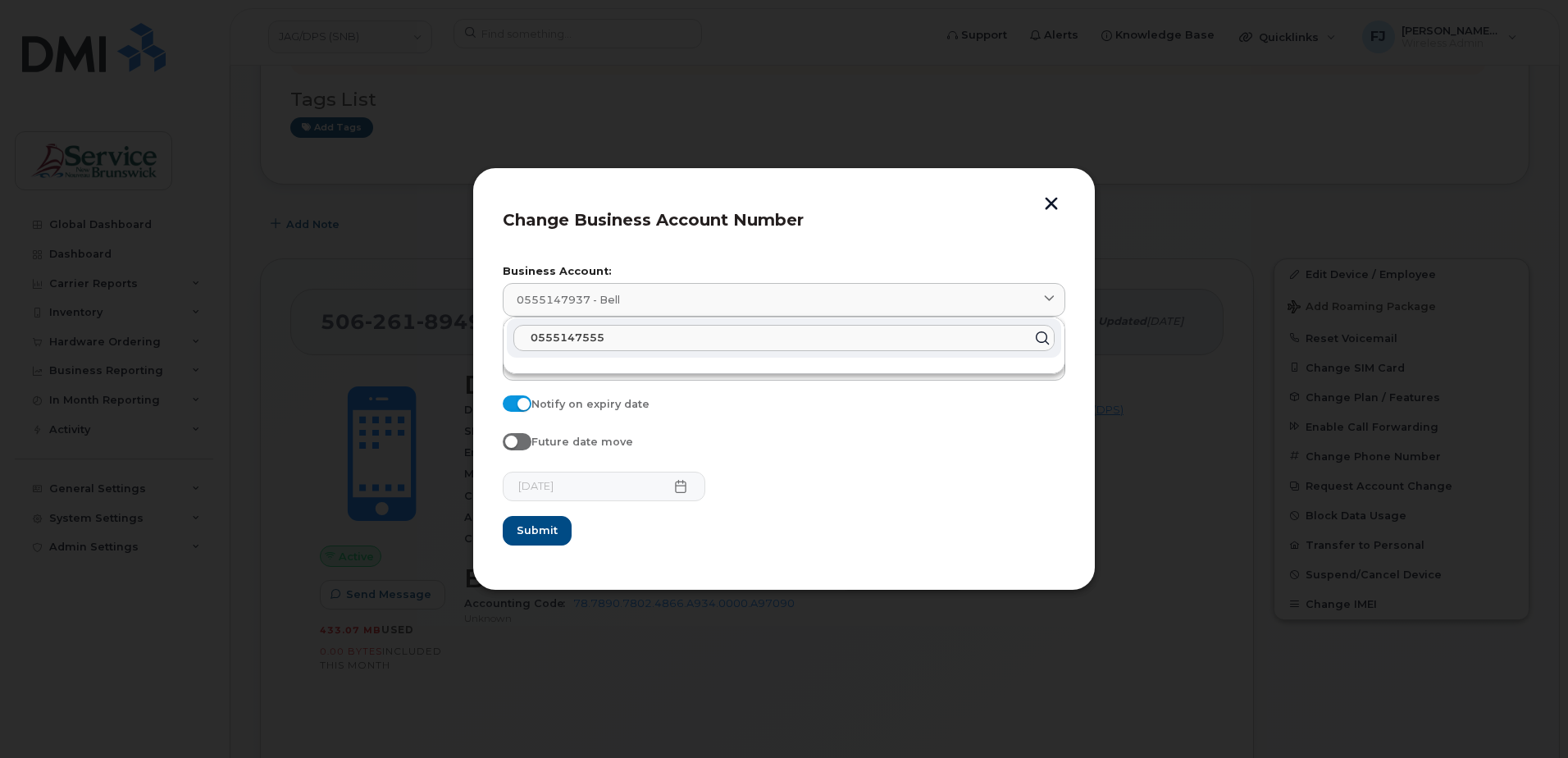
drag, startPoint x: 627, startPoint y: 337, endPoint x: 423, endPoint y: 334, distance: 204.0
click at [423, 334] on div "Change Business Account Number Business Account: 0555147937 - Bell 0555147555 A…" at bounding box center [784, 379] width 1568 height 758
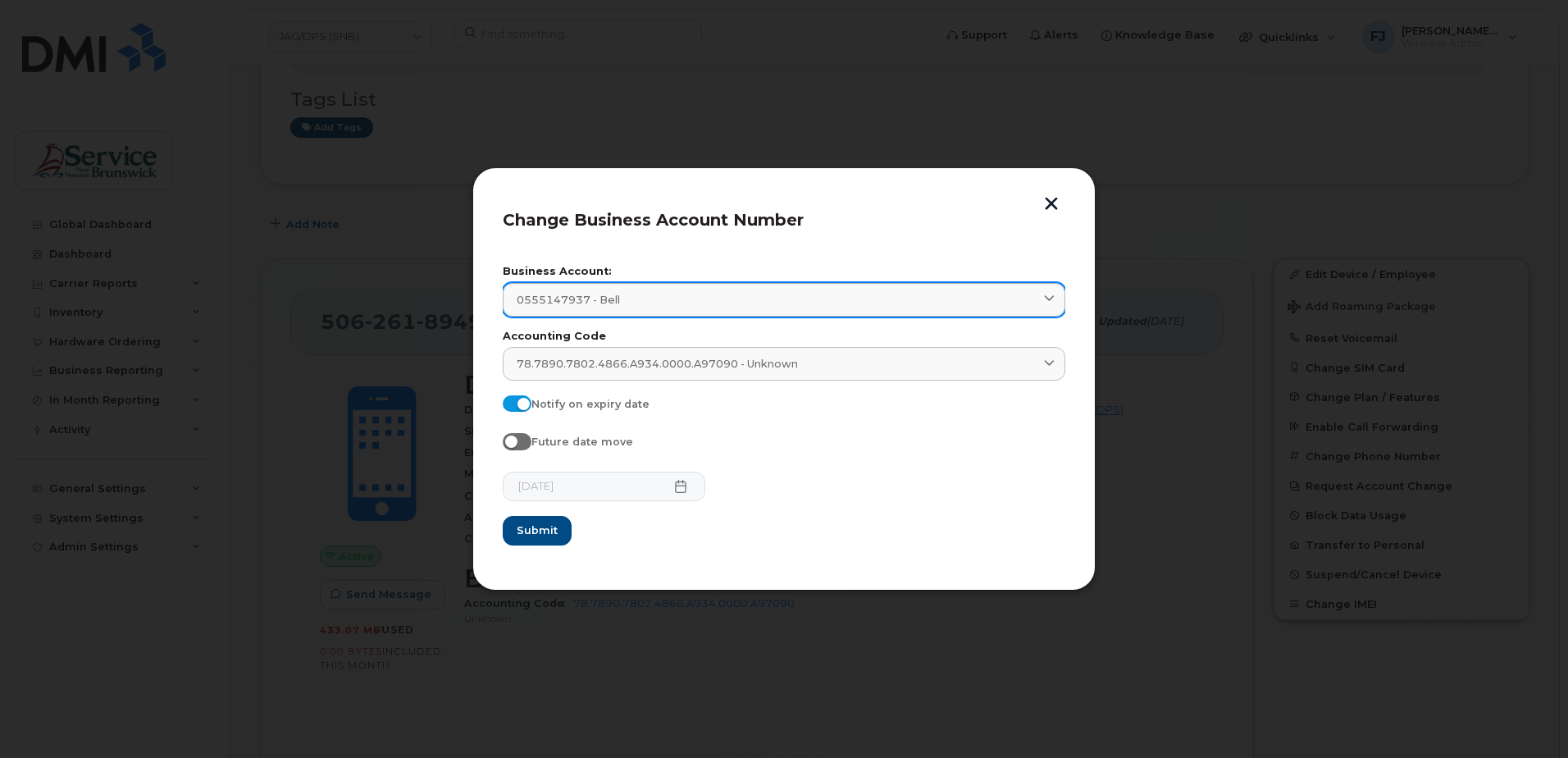
click at [571, 287] on link "0555147937 - Bell" at bounding box center [784, 300] width 563 height 33
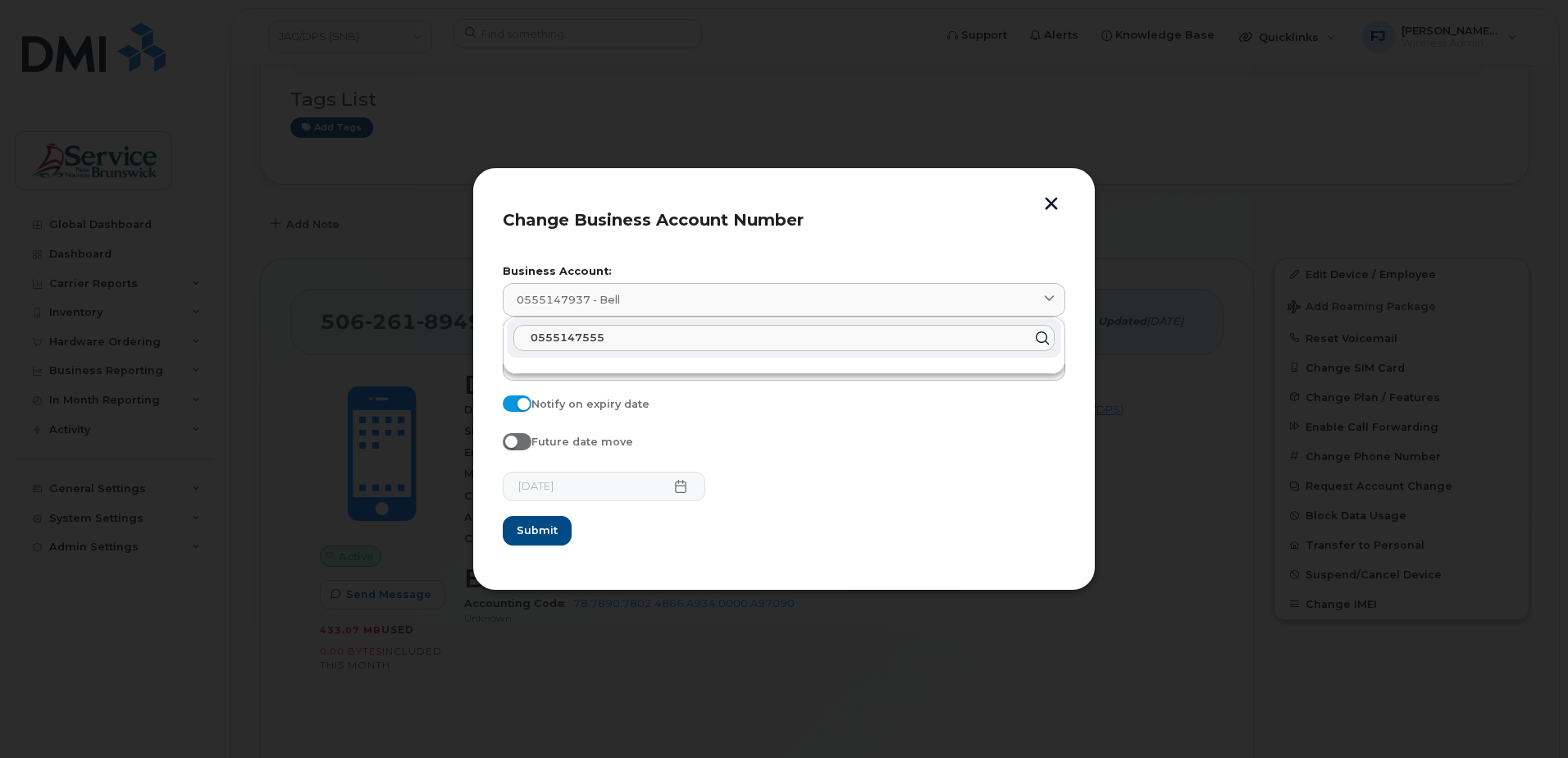
click at [631, 341] on input "0555147555" at bounding box center [784, 339] width 541 height 27
drag, startPoint x: 631, startPoint y: 341, endPoint x: 462, endPoint y: 321, distance: 170.2
click at [462, 321] on div "Change Business Account Number Business Account: 0555147937 - Bell 0555147555 A…" at bounding box center [784, 379] width 1568 height 758
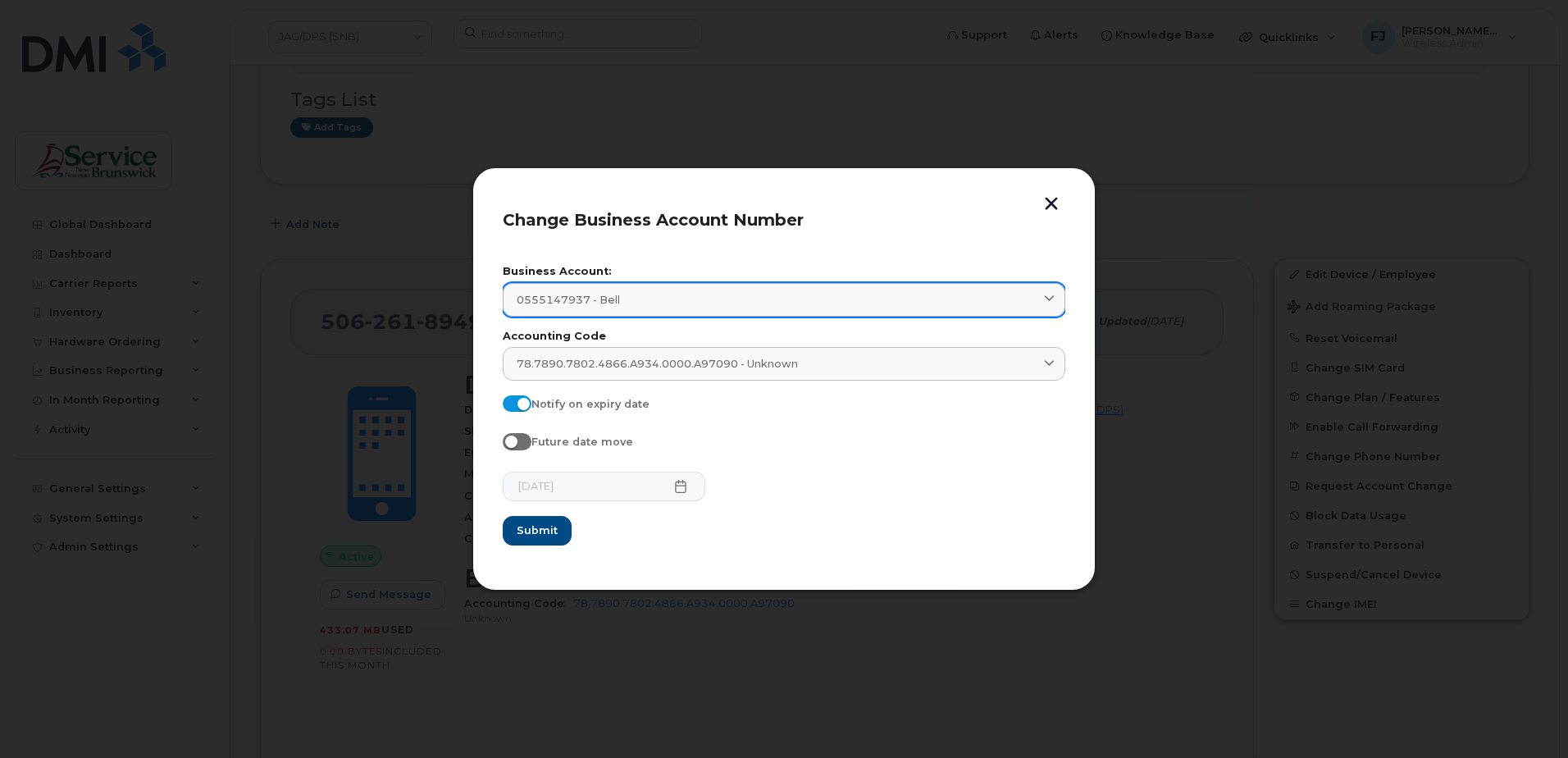
click at [666, 295] on div "0555147937 - Bell" at bounding box center [784, 300] width 534 height 15
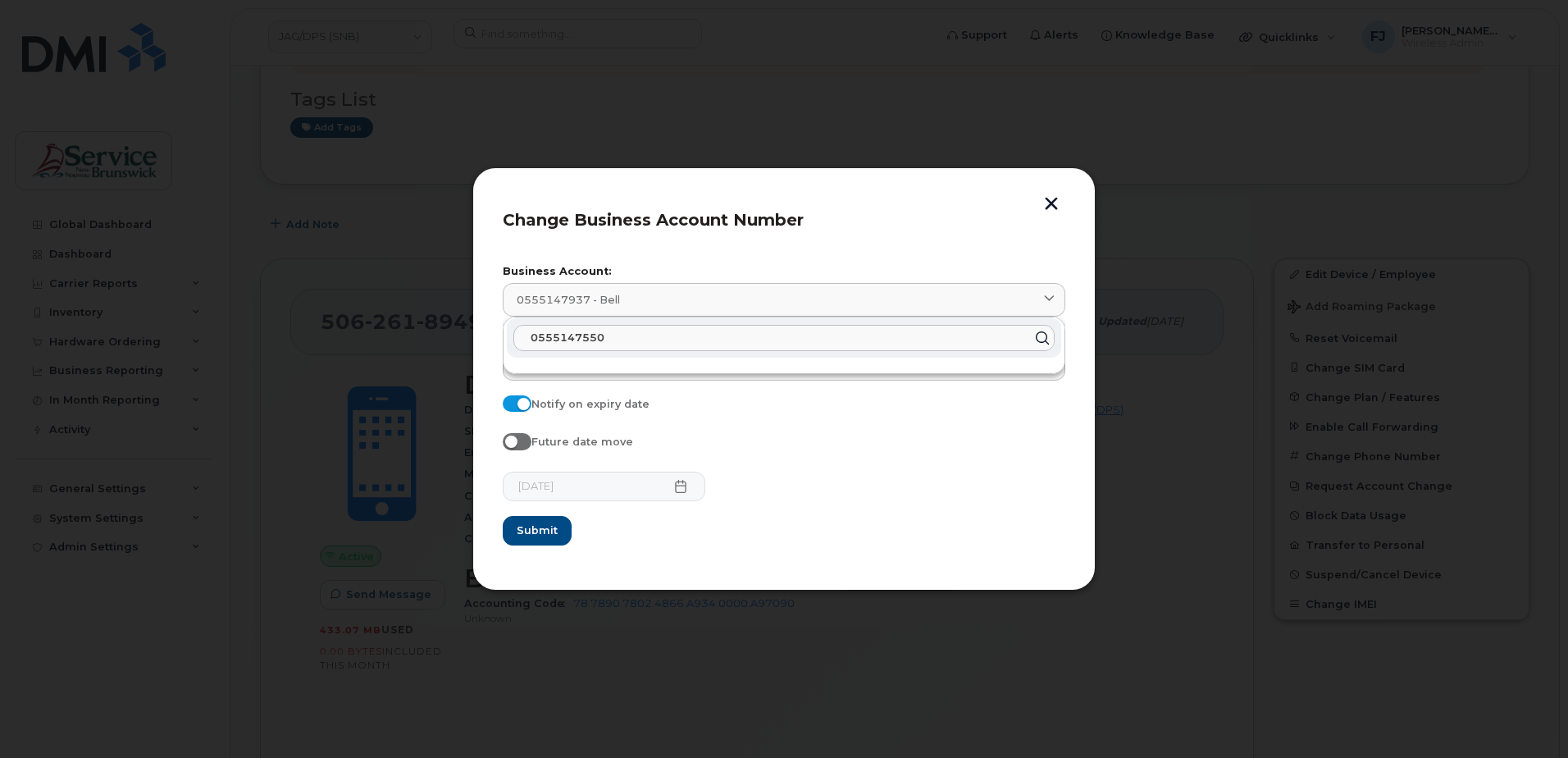
type input "0555147550"
click at [1041, 336] on icon at bounding box center [1041, 337] width 24 height 24
click at [630, 370] on div "0555147550" at bounding box center [784, 345] width 561 height 56
click at [813, 441] on div "Future date move" at bounding box center [784, 444] width 563 height 23
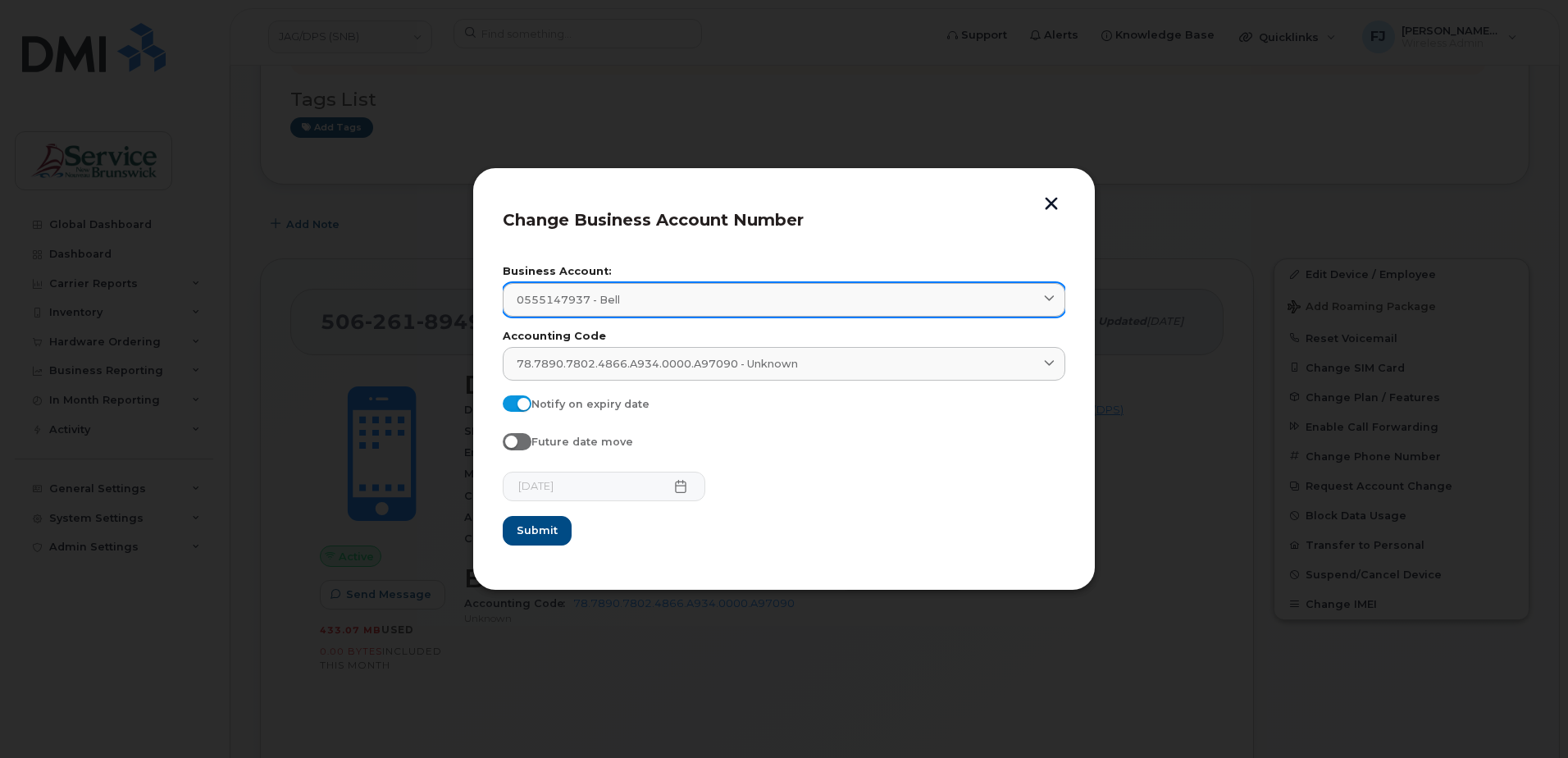
click at [641, 295] on div "0555147937 - Bell" at bounding box center [784, 300] width 534 height 15
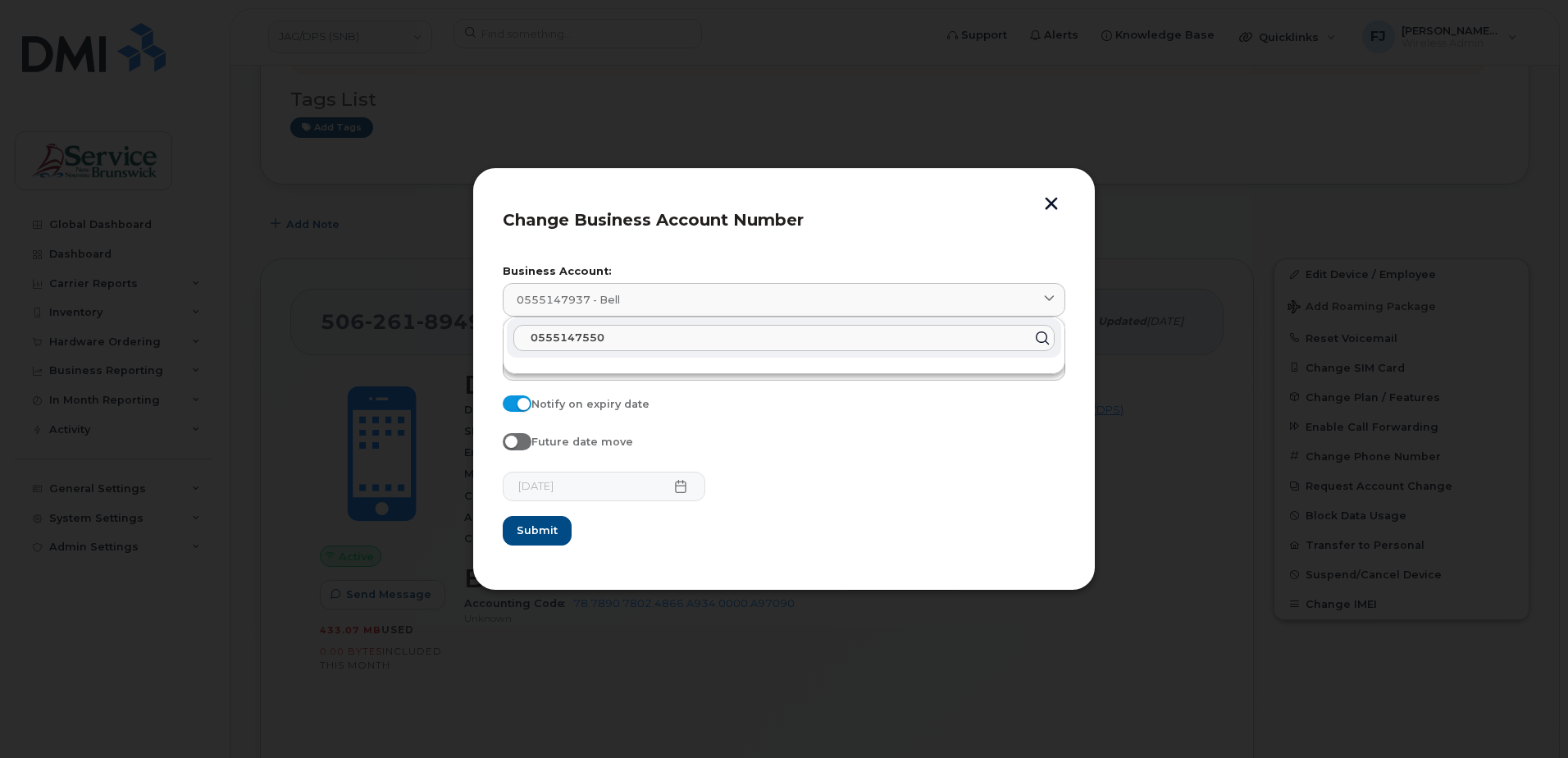
click at [669, 340] on input "0555147550" at bounding box center [784, 339] width 541 height 27
click at [814, 445] on div "Future date move" at bounding box center [784, 444] width 563 height 23
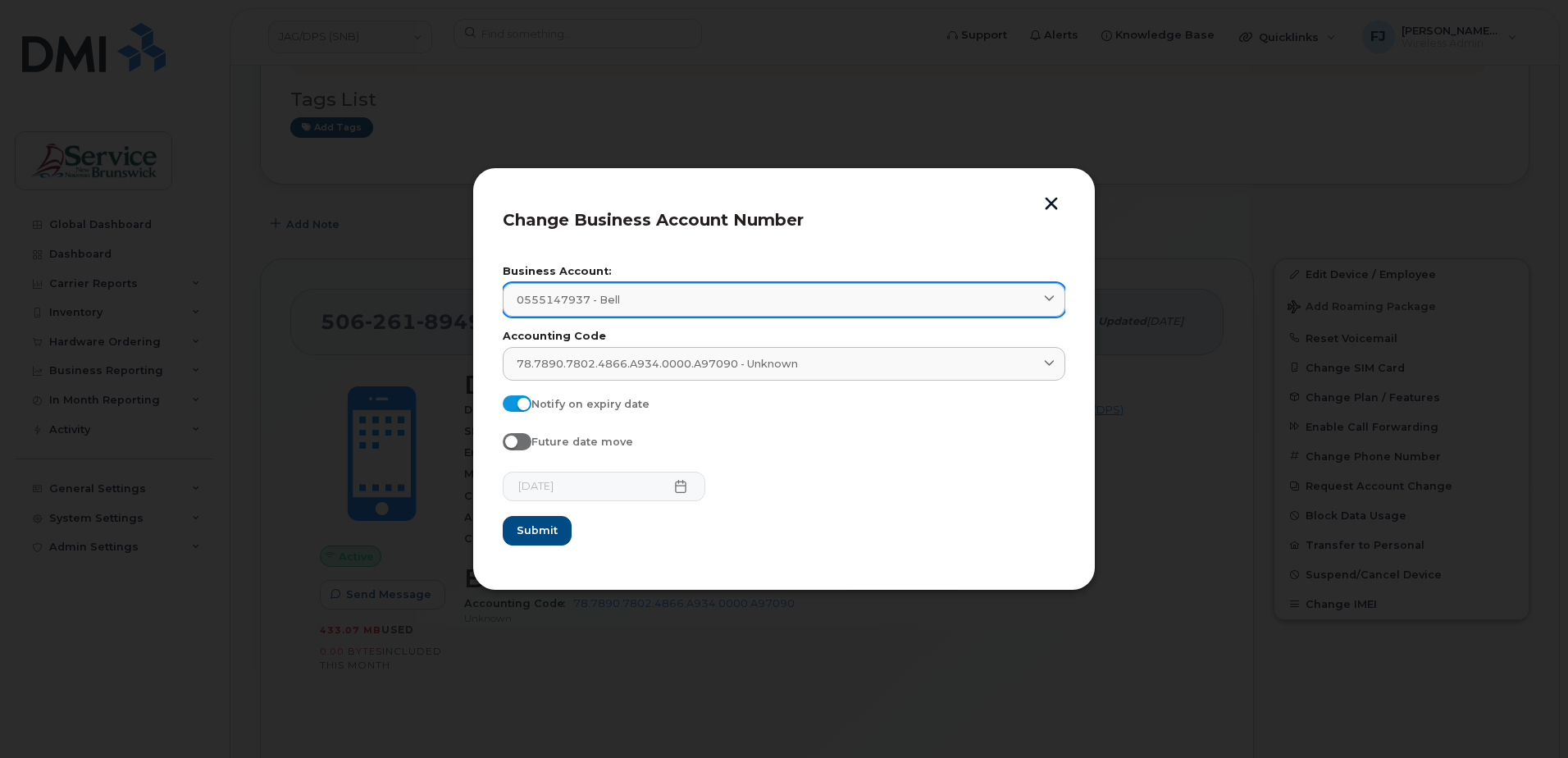
click at [632, 296] on div "0555147937 - Bell" at bounding box center [784, 300] width 534 height 15
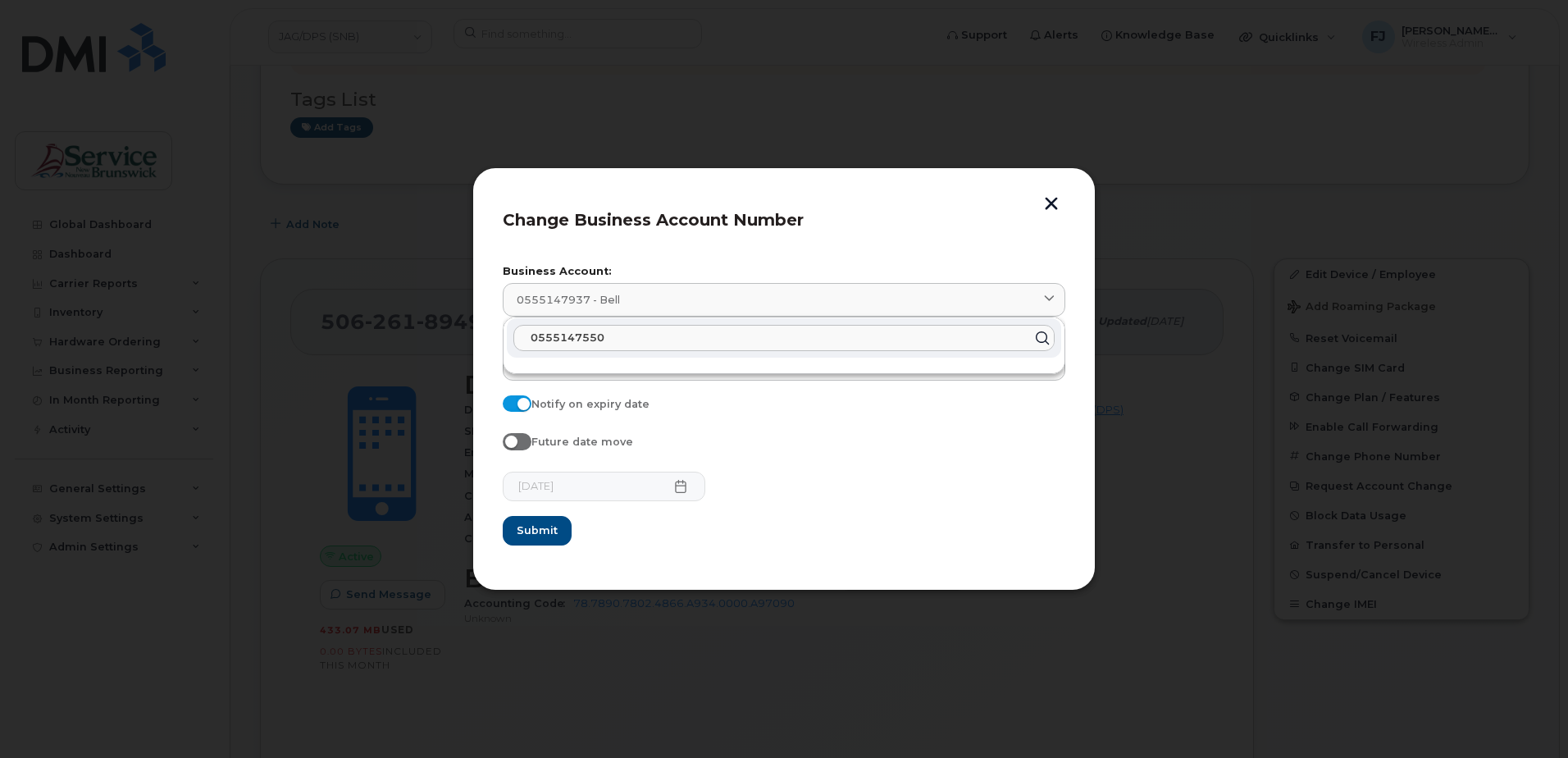
paste input "text"
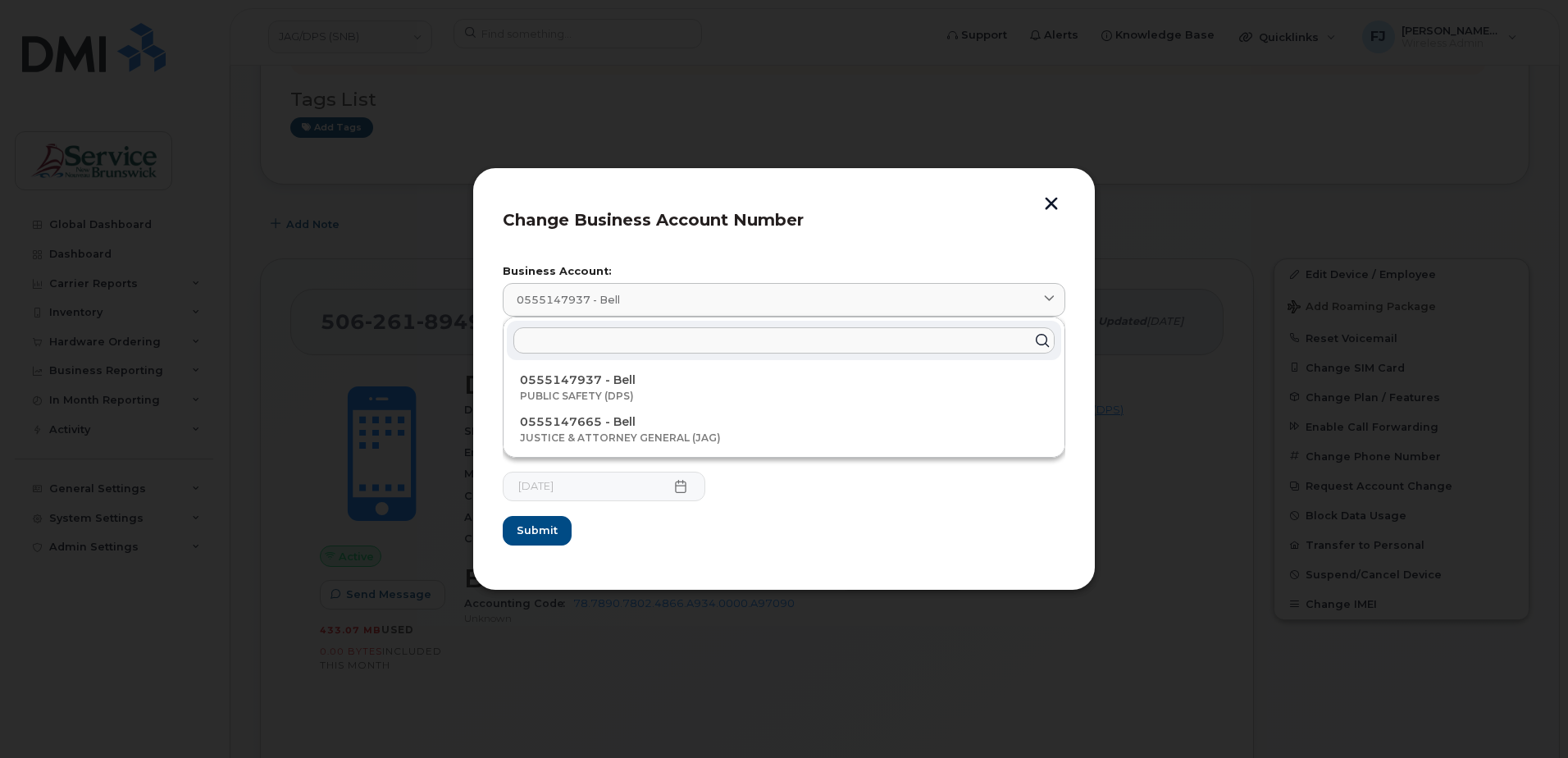
type input "0555147550"
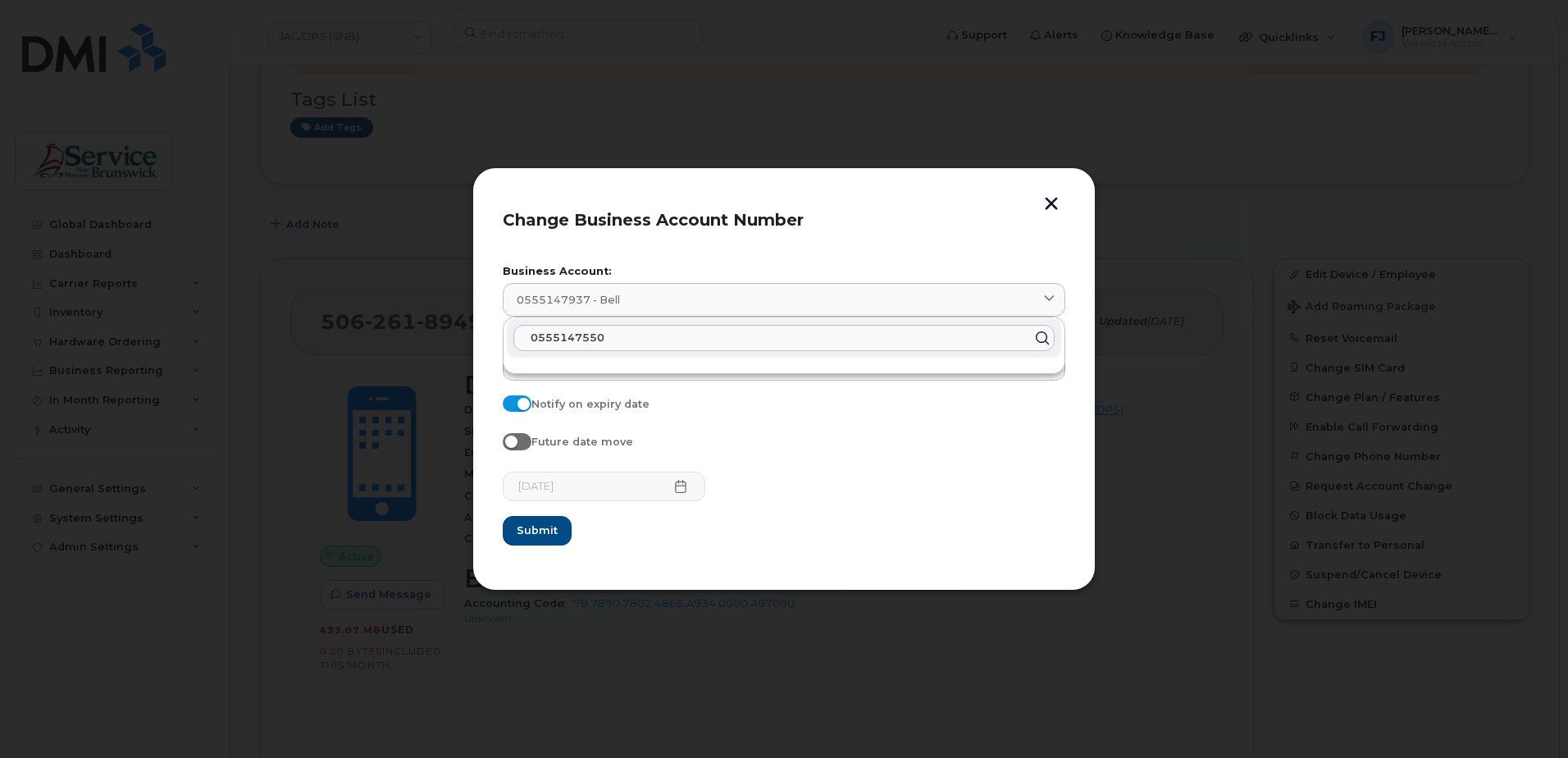
click at [784, 426] on form "Business Account: 0555147937 - Bell 0555147550 Accounting Code 78.7890.7802.486…" at bounding box center [784, 405] width 563 height 278
click at [1052, 210] on button "button" at bounding box center [1052, 205] width 25 height 17
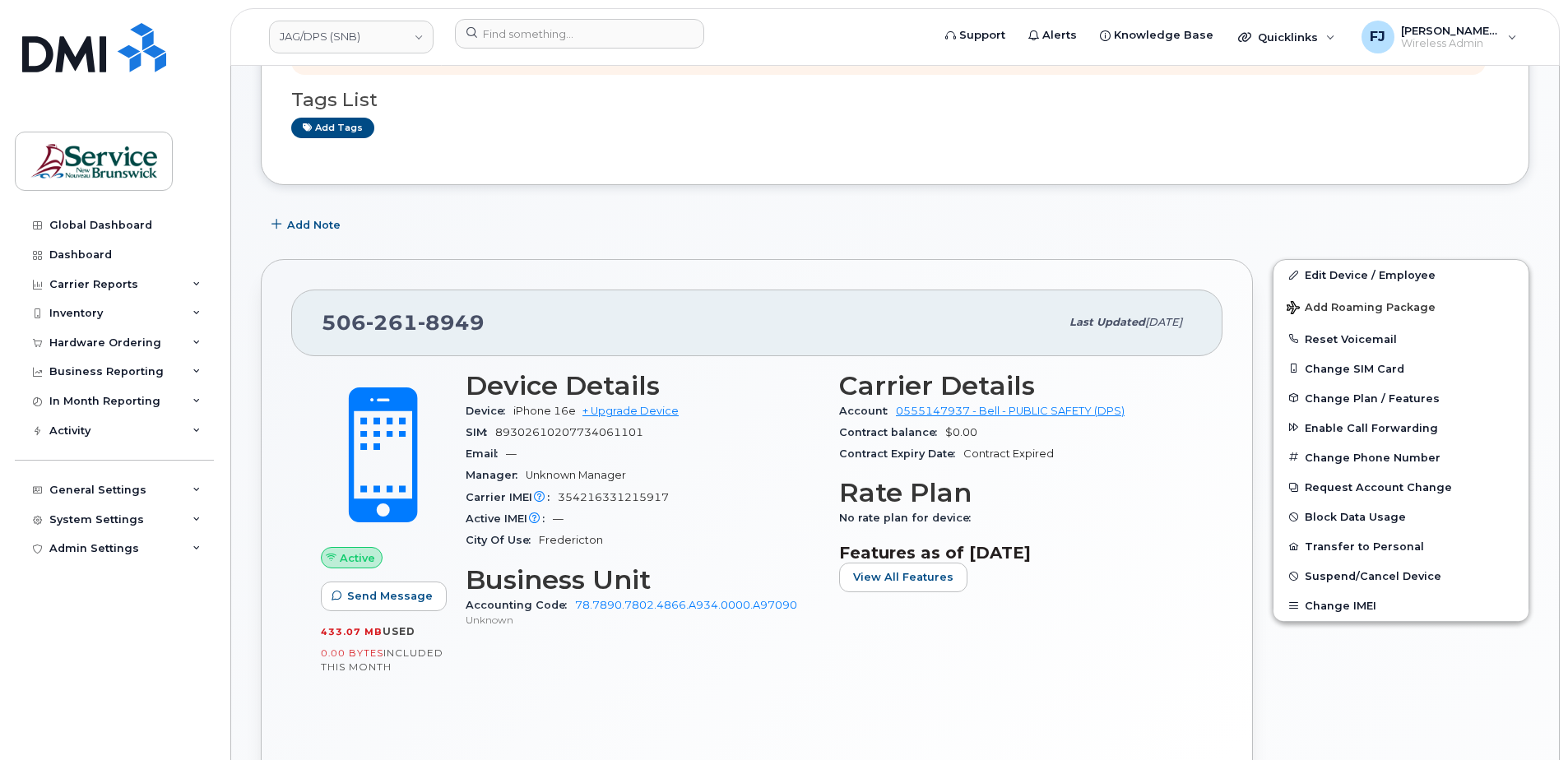
click at [712, 312] on div "506 261 8949" at bounding box center [691, 322] width 738 height 34
